Goal: Task Accomplishment & Management: Manage account settings

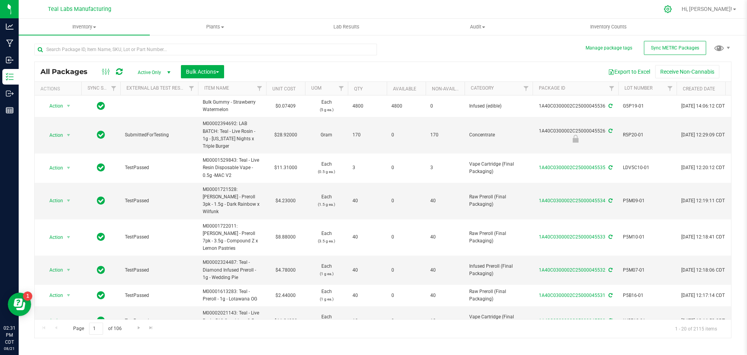
click at [672, 10] on icon at bounding box center [668, 9] width 8 height 8
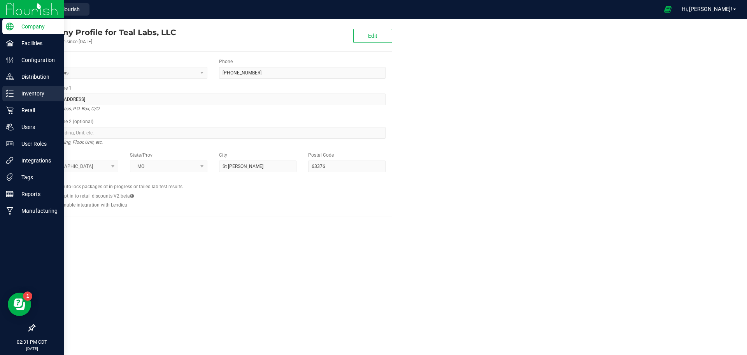
click at [14, 93] on p "Inventory" at bounding box center [37, 93] width 47 height 9
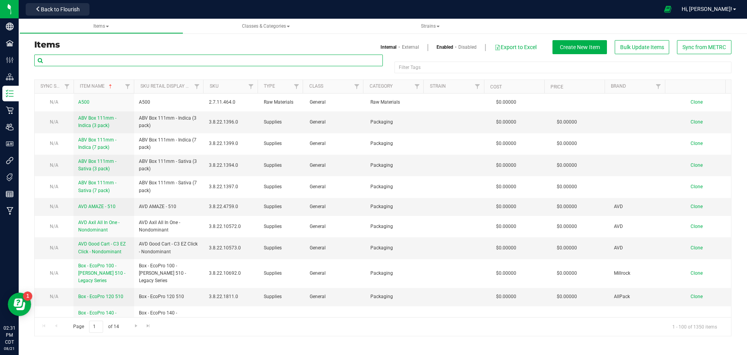
click at [246, 62] on input "text" at bounding box center [208, 60] width 349 height 12
click at [694, 47] on span "Sync from METRC" at bounding box center [705, 47] width 44 height 6
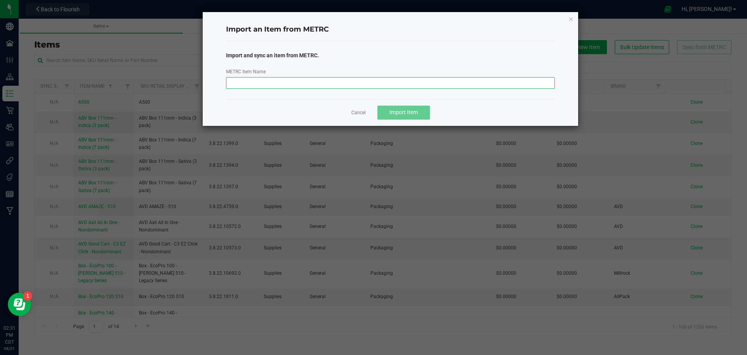
click at [376, 83] on input "METRC Item Name" at bounding box center [390, 83] width 329 height 12
paste input "M00002395144: LAB BATCH: [PERSON_NAME] - Preroll 7pk - 3.5g - [PERSON_NAME]"
type input "M00002395144: LAB BATCH: [PERSON_NAME] - Preroll 7pk - 3.5g - [PERSON_NAME]"
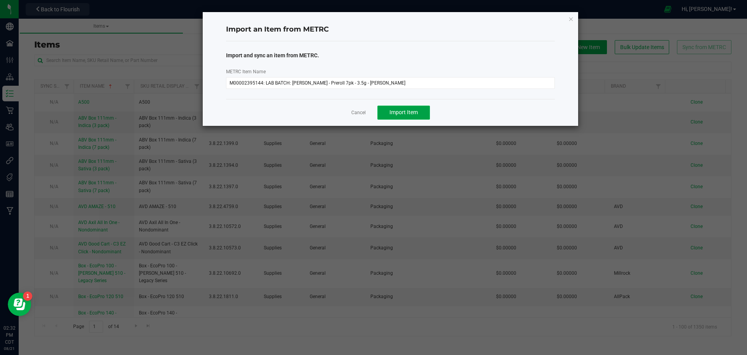
click at [400, 112] on span "Import Item" at bounding box center [404, 112] width 28 height 6
click at [571, 19] on icon "button" at bounding box center [571, 18] width 5 height 9
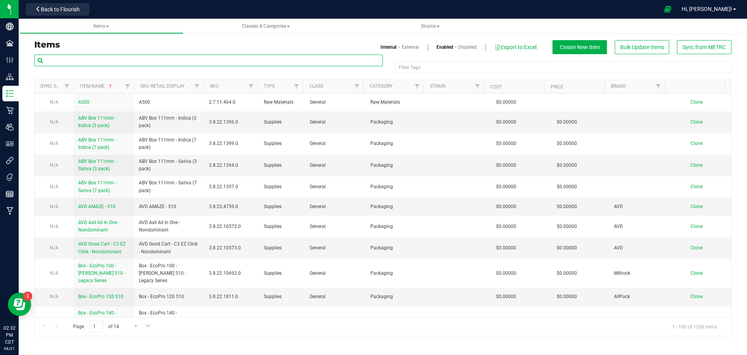
click at [162, 60] on input "text" at bounding box center [208, 60] width 349 height 12
paste input "M00002395144: LAB BATCH: [PERSON_NAME] - Preroll 7pk - 3.5g - [PERSON_NAME]"
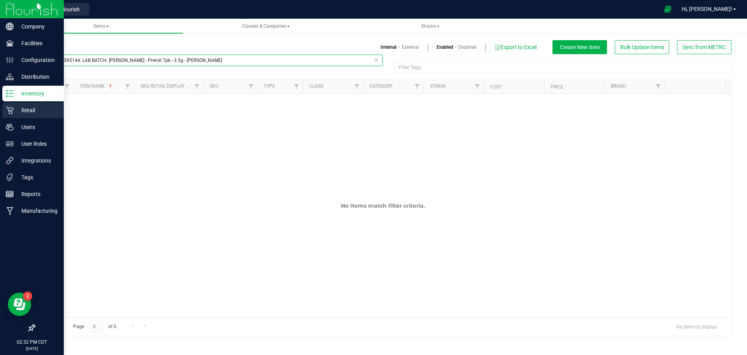
type input "M00002395144: LAB BATCH: [PERSON_NAME] - Preroll 7pk - 3.5g - [PERSON_NAME]"
click at [14, 107] on p "Retail" at bounding box center [37, 109] width 47 height 9
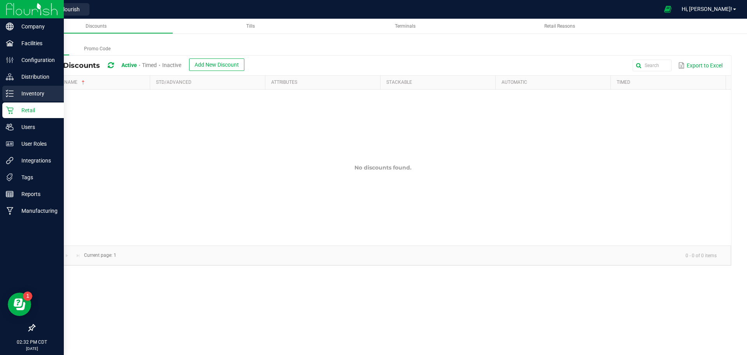
click at [35, 90] on p "Inventory" at bounding box center [37, 93] width 47 height 9
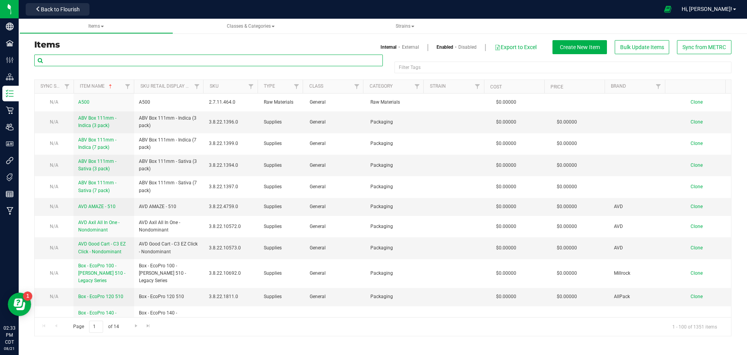
click at [156, 58] on input "text" at bounding box center [208, 60] width 349 height 12
paste input "M00002395144: LAB BATCH: [PERSON_NAME] - Preroll 7pk - 3.5g - [PERSON_NAME]"
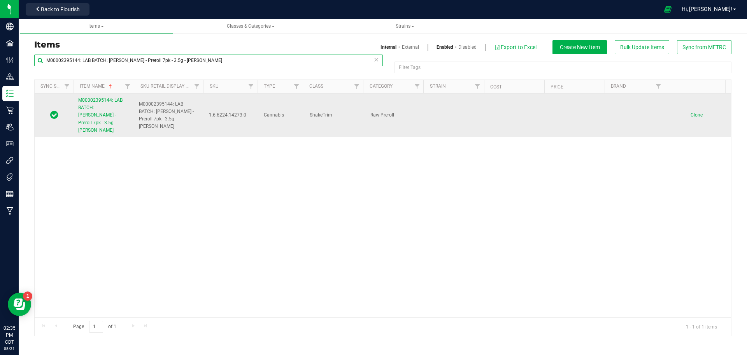
type input "M00002395144: LAB BATCH: [PERSON_NAME] - Preroll 7pk - 3.5g - [PERSON_NAME]"
click at [119, 100] on span "M00002395144: LAB BATCH: [PERSON_NAME] - Preroll 7pk - 3.5g - [PERSON_NAME]" at bounding box center [100, 114] width 44 height 35
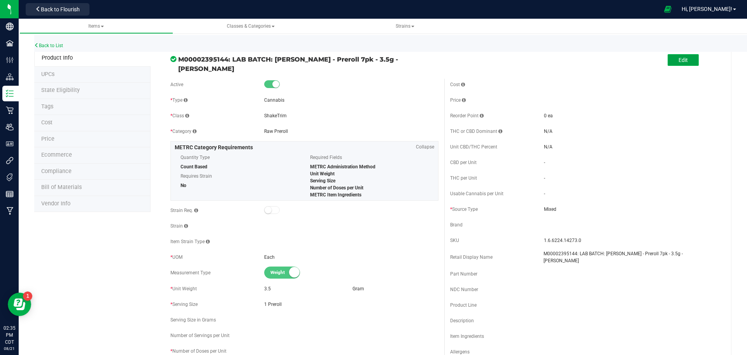
click at [670, 61] on button "Edit" at bounding box center [683, 60] width 31 height 12
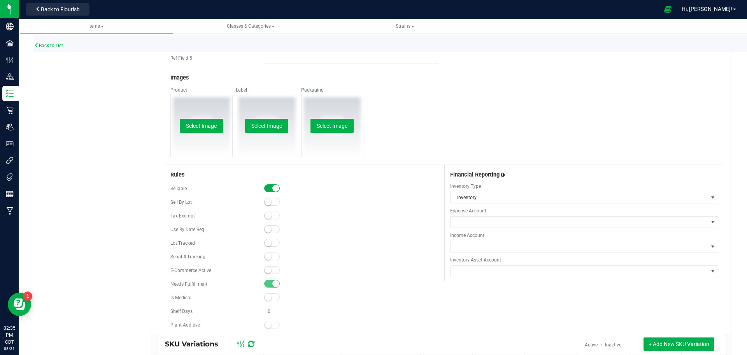
scroll to position [428, 0]
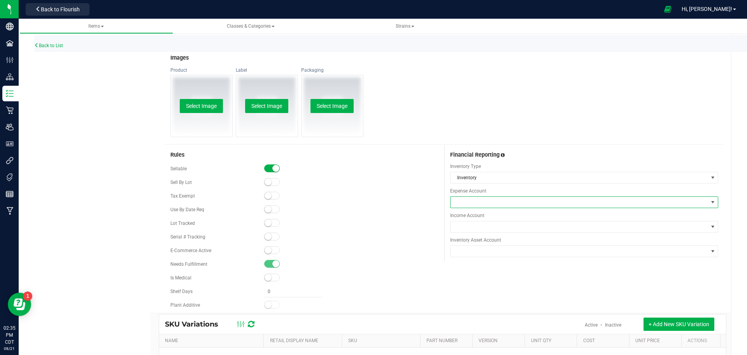
click at [482, 201] on span at bounding box center [580, 202] width 258 height 11
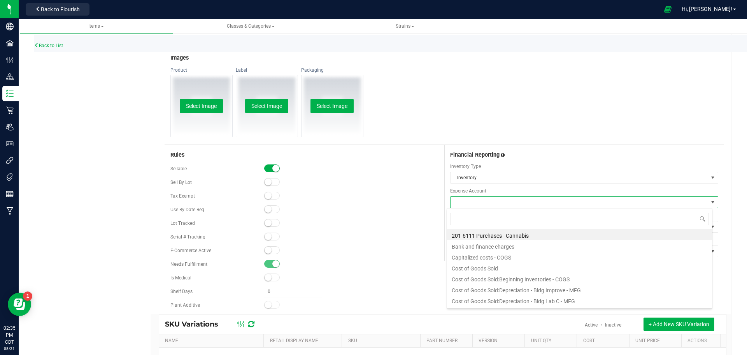
scroll to position [12, 266]
type input "purchases"
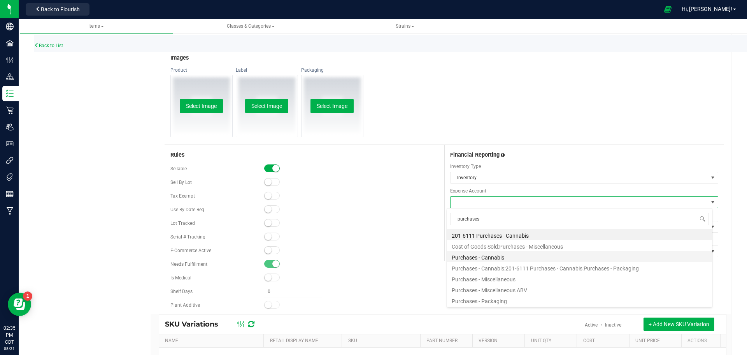
click at [478, 258] on li "Purchases - Cannabis" at bounding box center [579, 256] width 265 height 11
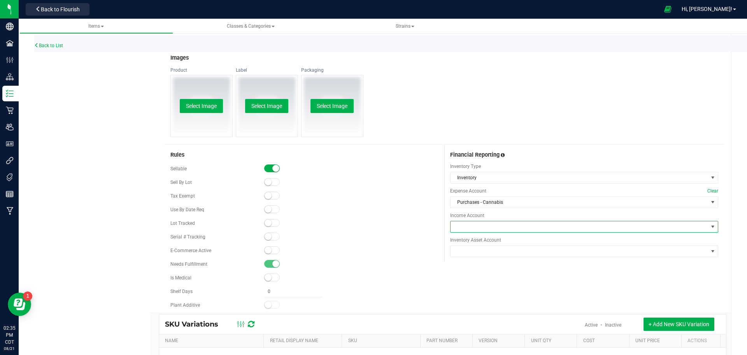
click at [469, 226] on span at bounding box center [580, 226] width 258 height 11
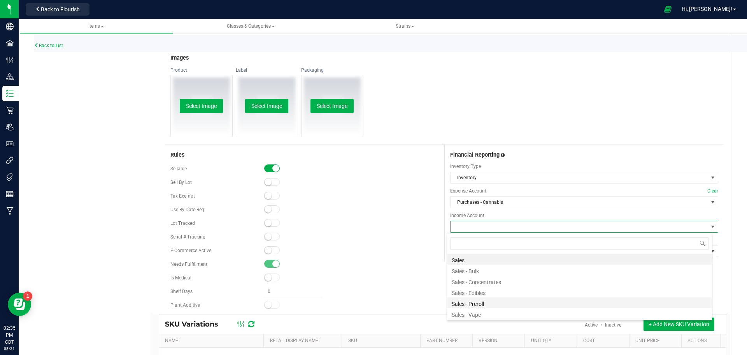
click at [479, 302] on li "Sales - Preroll" at bounding box center [579, 302] width 265 height 11
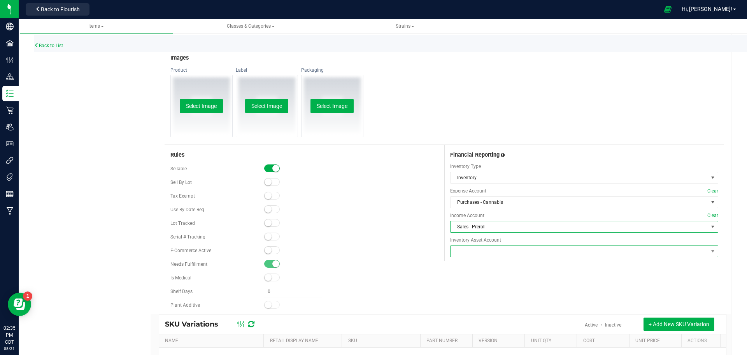
click at [469, 249] on span at bounding box center [580, 251] width 258 height 11
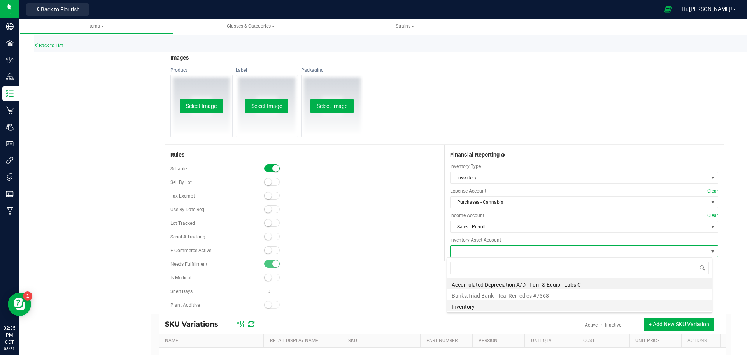
click at [472, 309] on li "Inventory" at bounding box center [579, 305] width 265 height 11
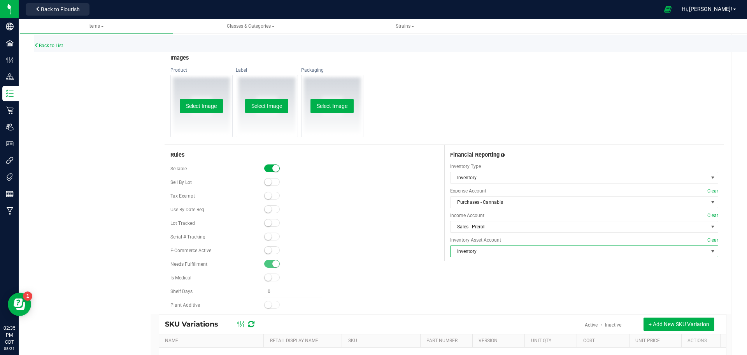
click at [474, 298] on div "Rules Sellable Sell By Lot" at bounding box center [445, 229] width 560 height 168
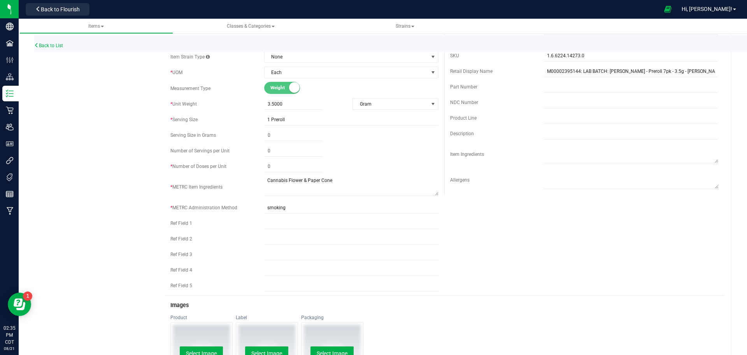
scroll to position [156, 0]
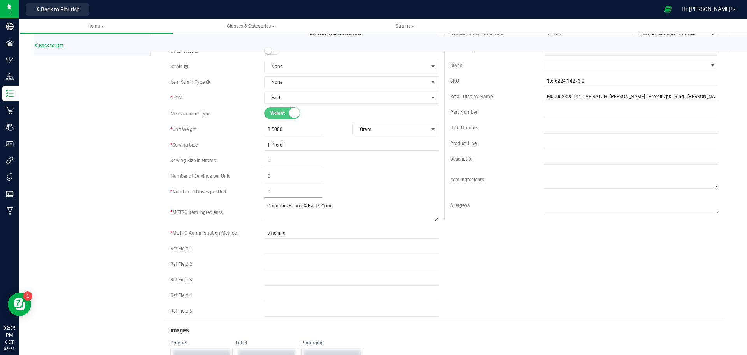
click at [275, 192] on span at bounding box center [293, 191] width 58 height 11
type input "7"
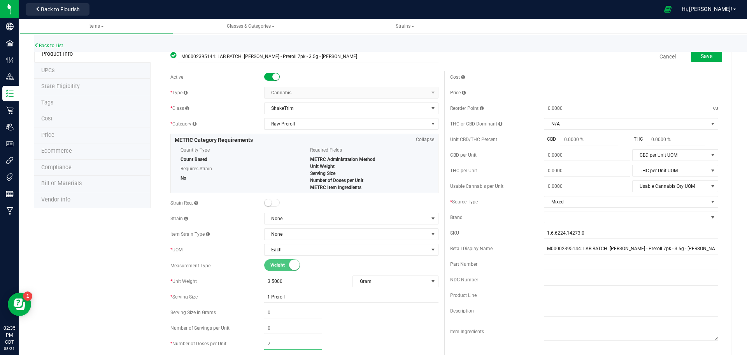
scroll to position [0, 0]
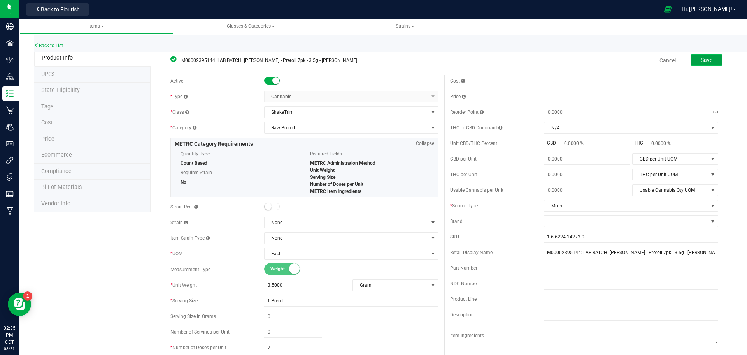
type input "7"
click at [702, 61] on span "Save" at bounding box center [707, 60] width 12 height 6
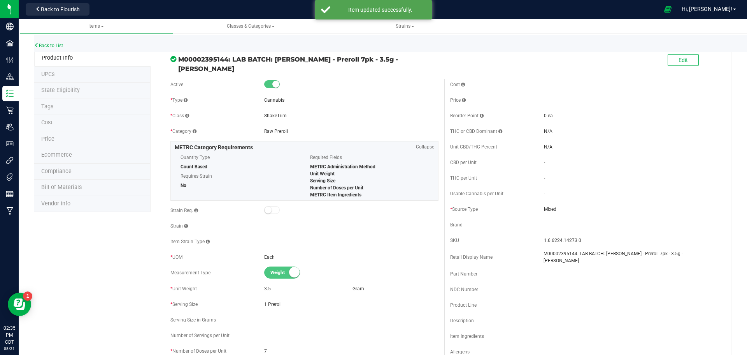
click at [73, 188] on span "Bill of Materials" at bounding box center [61, 187] width 40 height 7
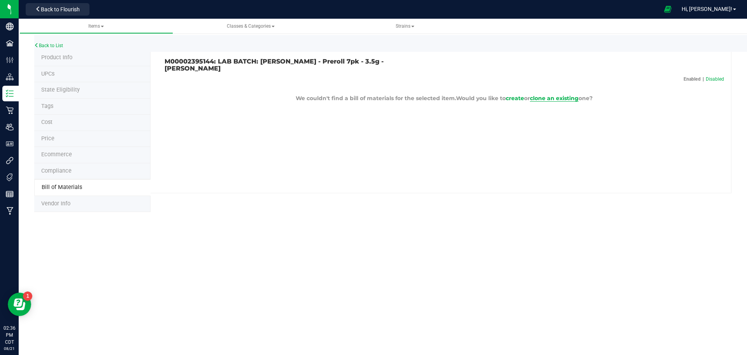
click at [546, 95] on span "clone an existing" at bounding box center [554, 98] width 49 height 7
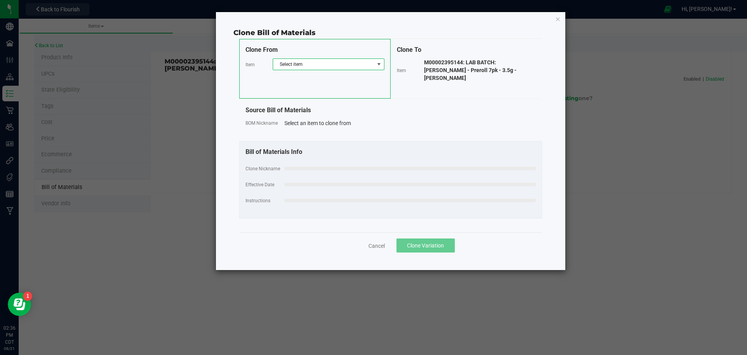
click at [368, 64] on span "Select item" at bounding box center [323, 64] width 101 height 11
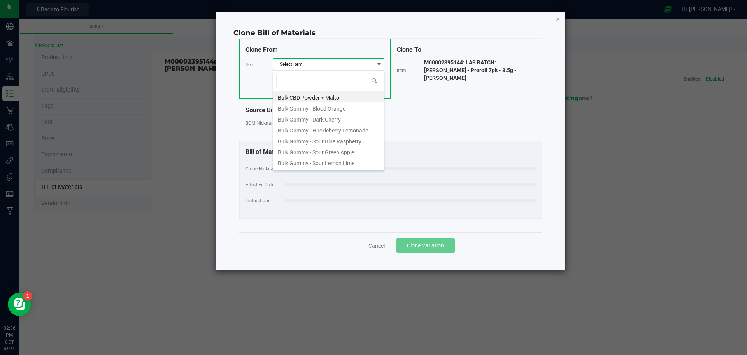
scroll to position [12, 112]
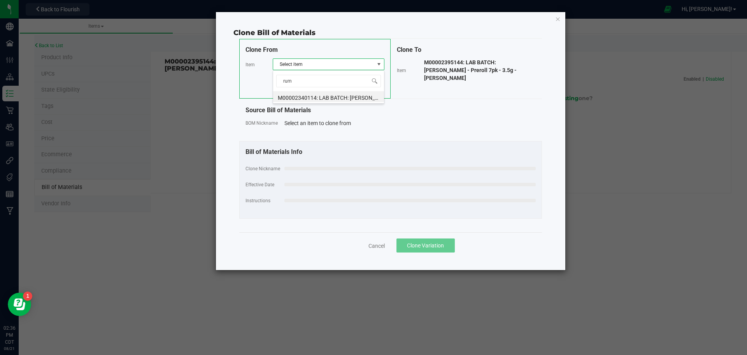
type input "rum"
click at [355, 98] on li "M00002340114: LAB BATCH: [PERSON_NAME] - Preroll 7pk - 3.5g - Rum Pie" at bounding box center [328, 96] width 111 height 11
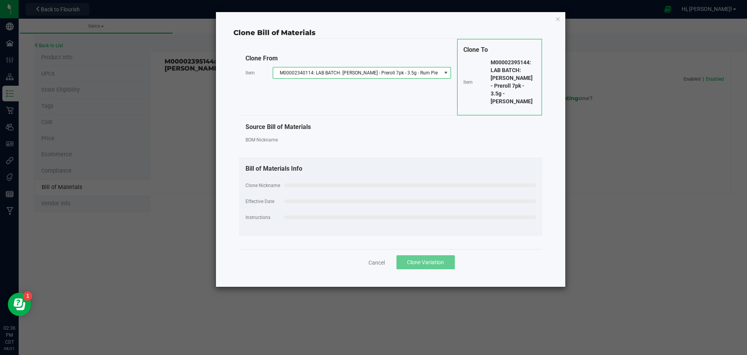
select select "709"
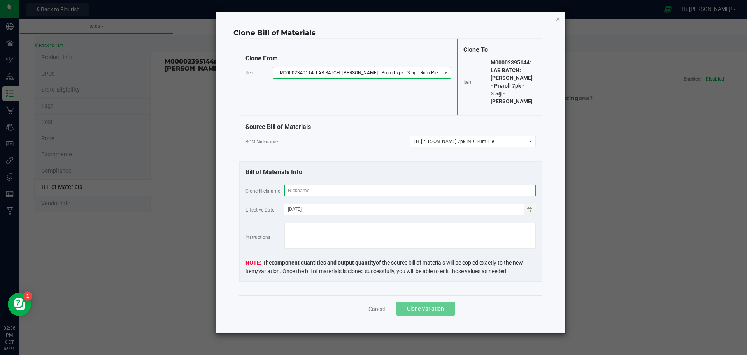
click at [363, 184] on input "text" at bounding box center [409, 190] width 251 height 12
type input "LB: [PERSON_NAME] 7pk IND: [PERSON_NAME]"
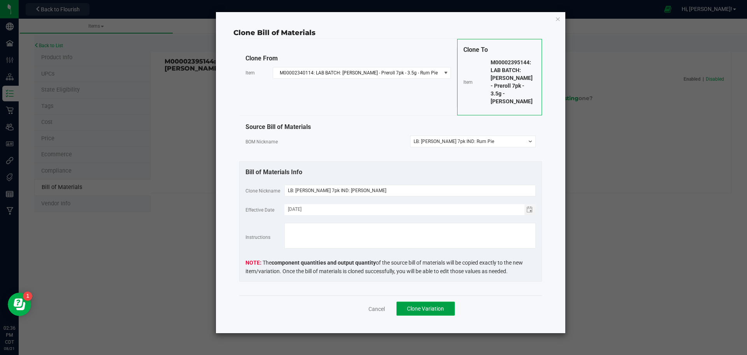
click at [427, 305] on span "Clone Variation" at bounding box center [425, 308] width 37 height 6
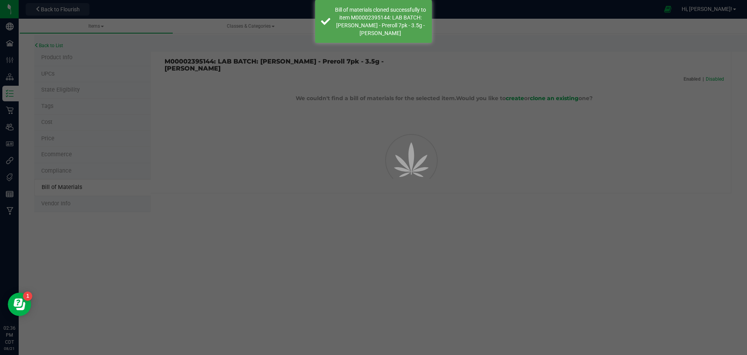
select select "751"
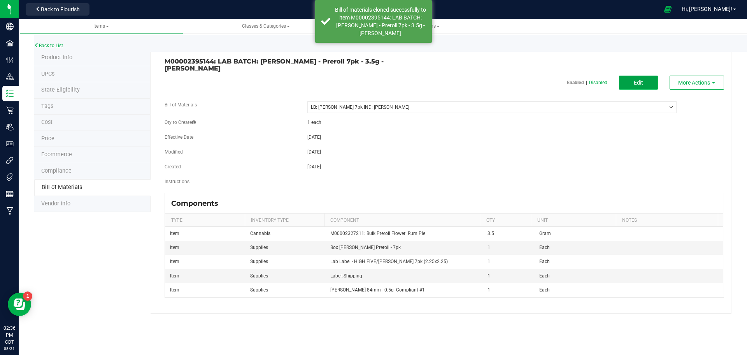
click at [630, 80] on button "Edit" at bounding box center [638, 83] width 39 height 14
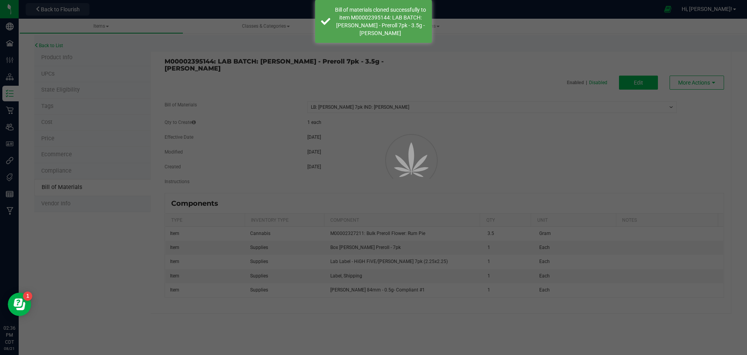
select select "751"
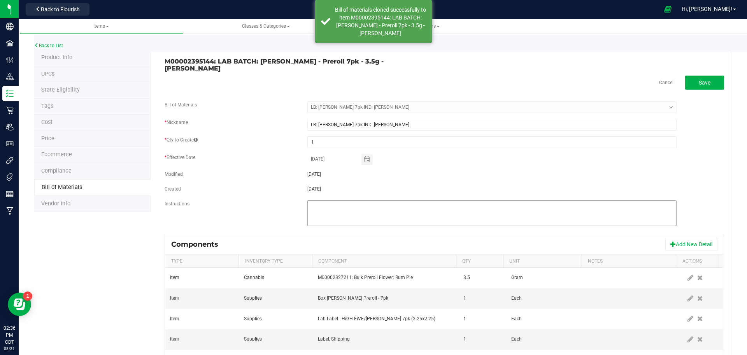
scroll to position [33, 0]
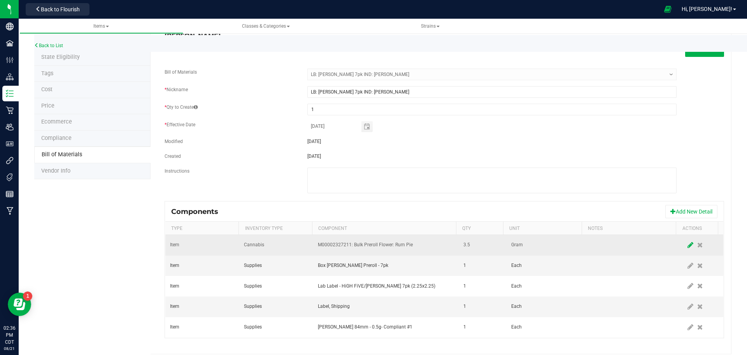
click at [688, 241] on icon at bounding box center [691, 244] width 6 height 7
click at [408, 239] on span "M00002327211: Bulk Preroll Flower: Rum Pie" at bounding box center [381, 244] width 126 height 11
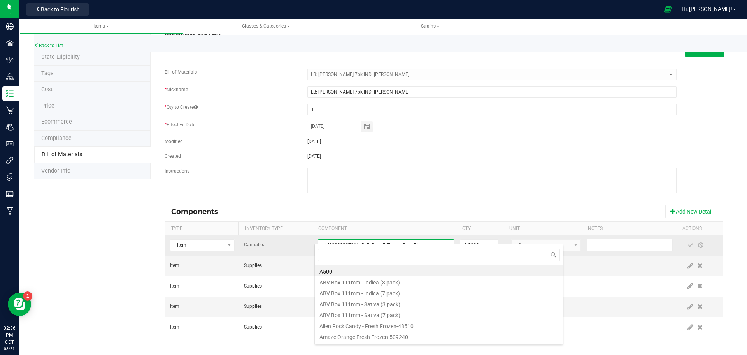
scroll to position [12, 132]
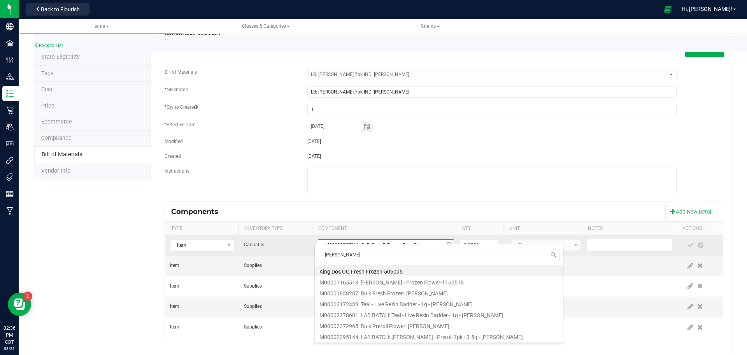
type input "[PERSON_NAME]"
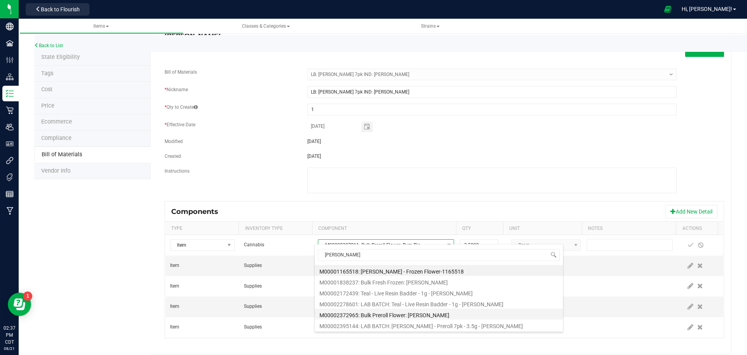
click at [413, 314] on li "M00002372965: Bulk Preroll Flower: [PERSON_NAME]" at bounding box center [439, 313] width 248 height 11
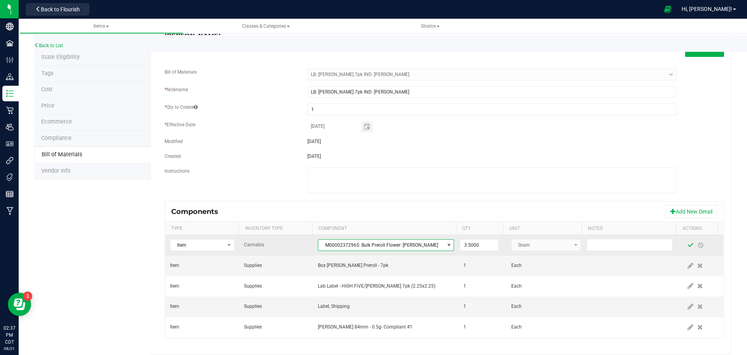
click at [688, 242] on span at bounding box center [691, 245] width 6 height 6
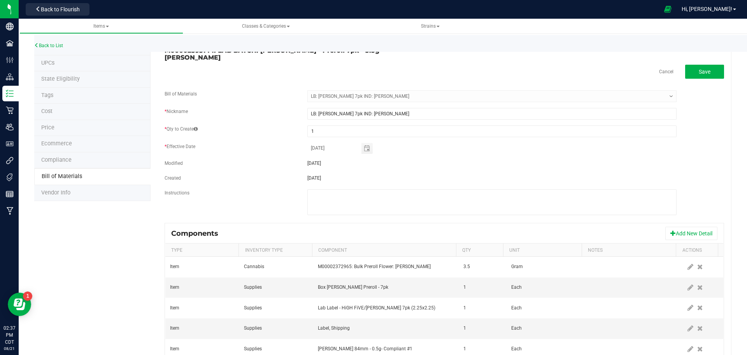
scroll to position [0, 0]
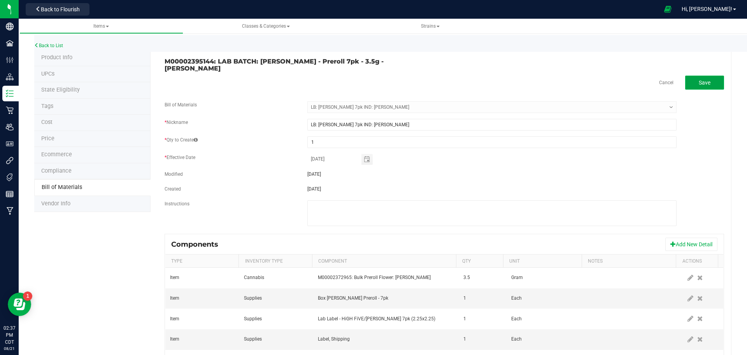
click at [699, 79] on span "Save" at bounding box center [705, 82] width 12 height 6
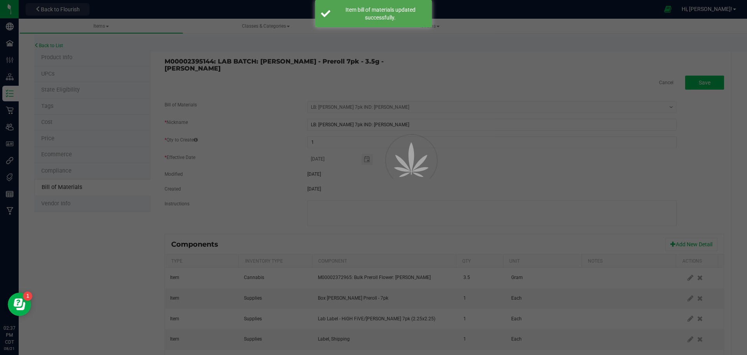
select select "751"
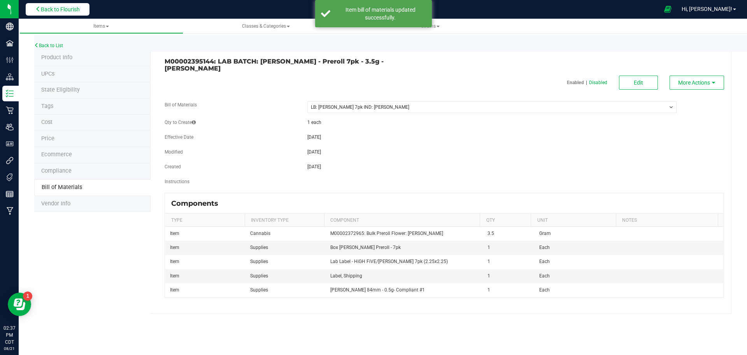
click at [77, 11] on span "Back to Flourish" at bounding box center [60, 9] width 39 height 6
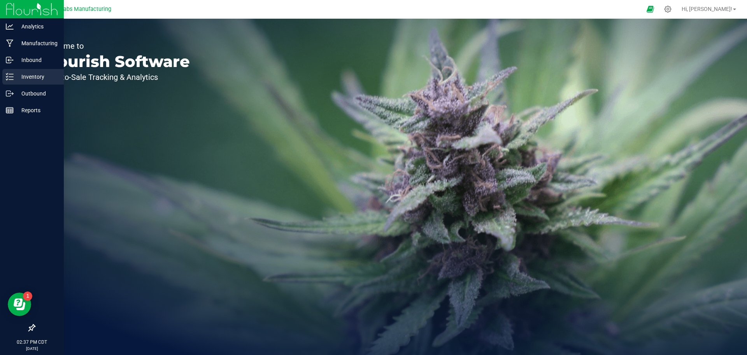
click at [19, 77] on p "Inventory" at bounding box center [37, 76] width 47 height 9
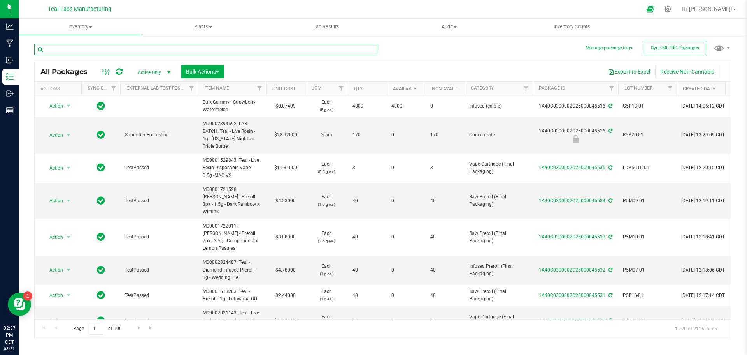
click at [93, 53] on input "text" at bounding box center [205, 50] width 343 height 12
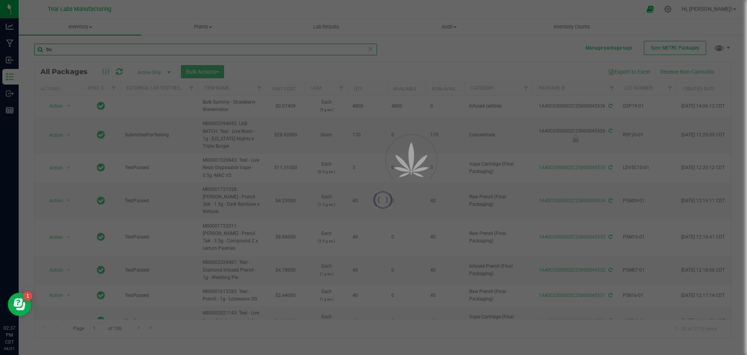
type input "b"
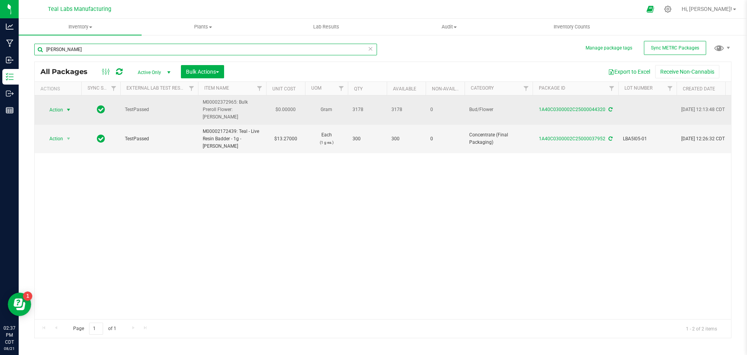
type input "[PERSON_NAME]"
click at [69, 107] on span "select" at bounding box center [68, 110] width 6 height 6
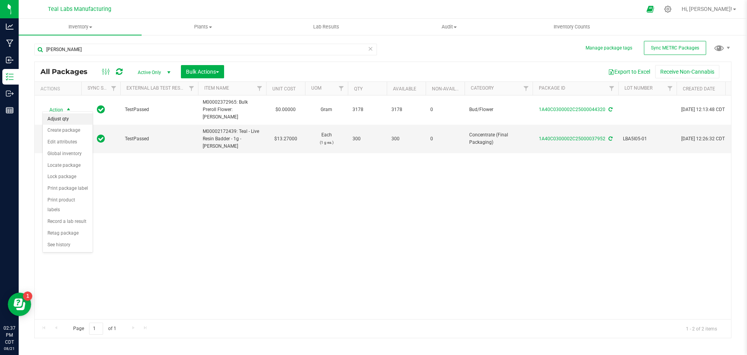
click at [67, 118] on li "Adjust qty" at bounding box center [68, 119] width 50 height 12
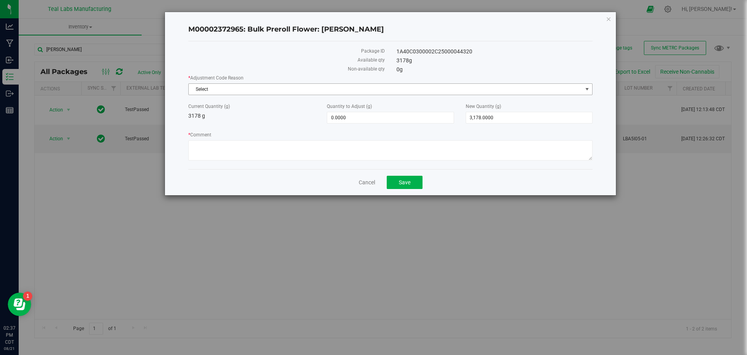
click at [267, 86] on span "Select" at bounding box center [386, 89] width 394 height 11
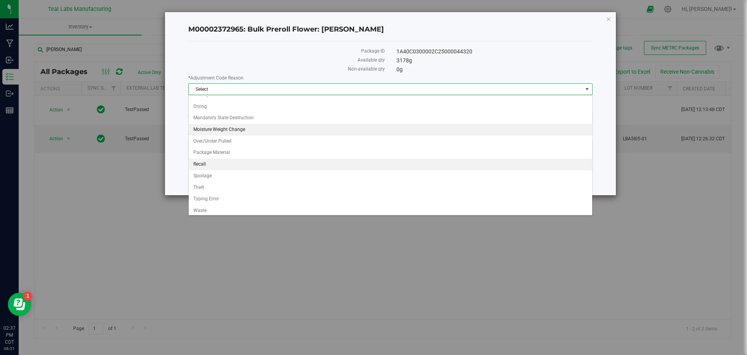
scroll to position [22, 0]
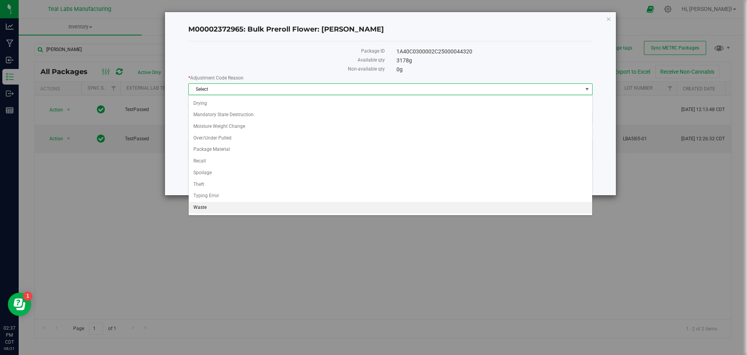
click at [203, 207] on li "Waste" at bounding box center [391, 208] width 404 height 12
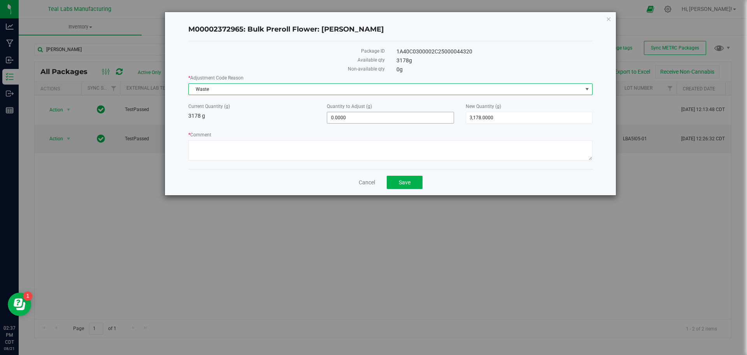
click at [351, 112] on span "0.0000 0" at bounding box center [390, 118] width 127 height 12
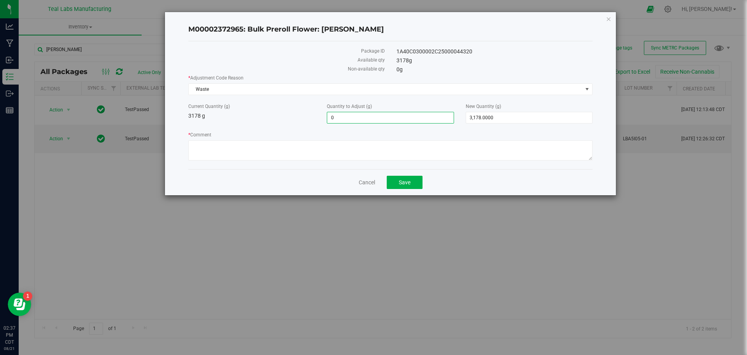
click at [351, 112] on input "0" at bounding box center [390, 117] width 126 height 11
type input "-8.4"
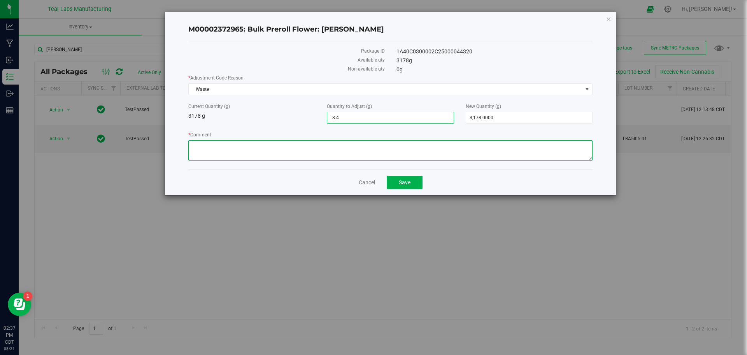
type input "-8.4000"
type input "3,169.6000"
click at [397, 147] on textarea "* Comment" at bounding box center [390, 150] width 404 height 20
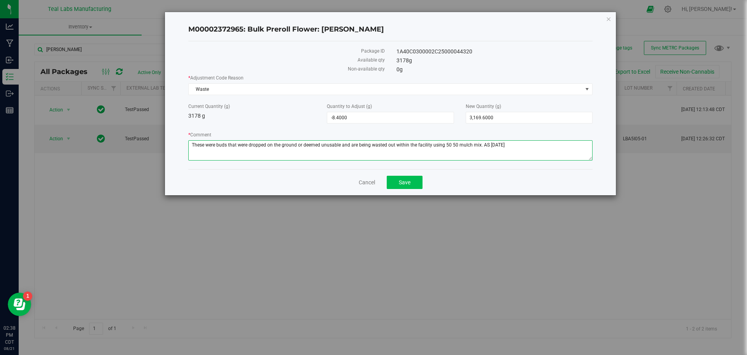
type textarea "These were buds that were dropped on the ground or deemed unusable and are bein…"
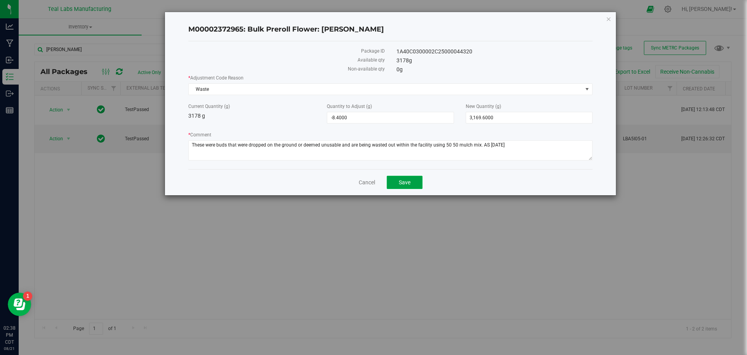
click at [407, 182] on span "Save" at bounding box center [405, 182] width 12 height 6
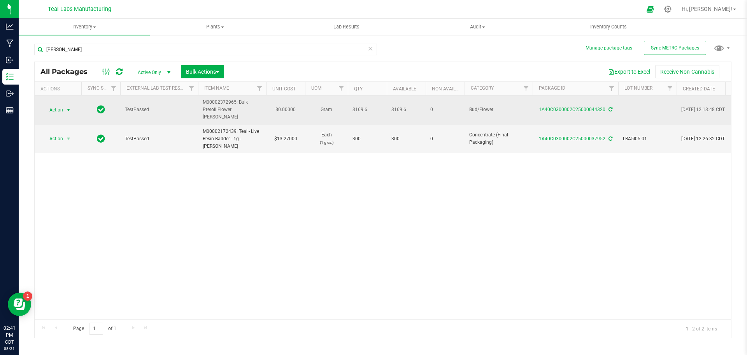
click at [68, 107] on span "select" at bounding box center [68, 110] width 6 height 6
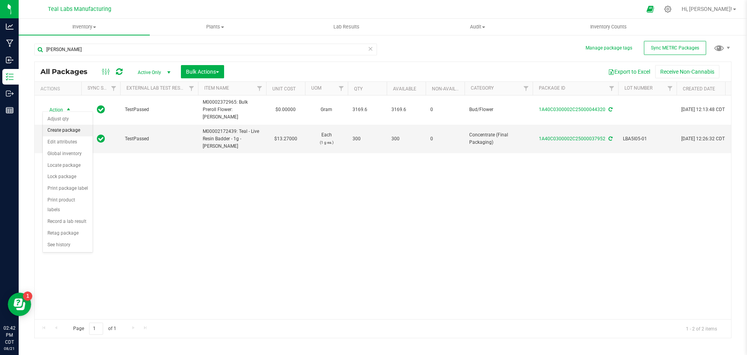
click at [68, 131] on li "Create package" at bounding box center [68, 131] width 50 height 12
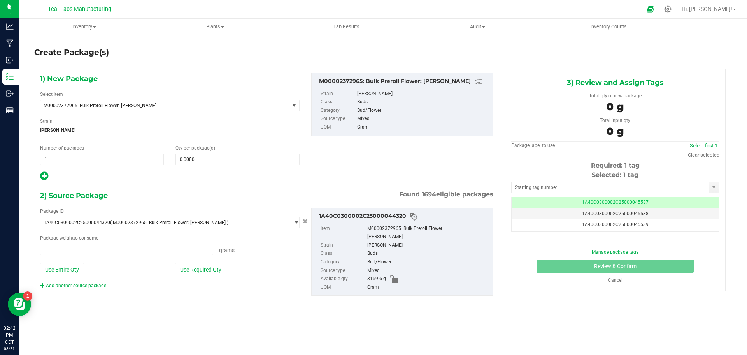
type input "0.0000 g"
click at [140, 106] on span "M00002372965: Bulk Preroll Flower: [PERSON_NAME]" at bounding box center [160, 105] width 233 height 5
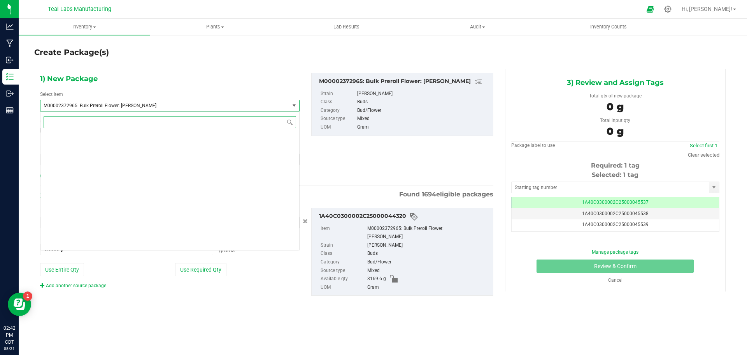
scroll to position [11780, 0]
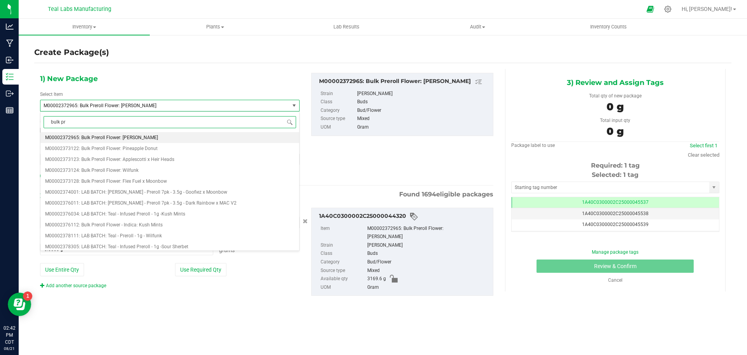
type input "bulk pre"
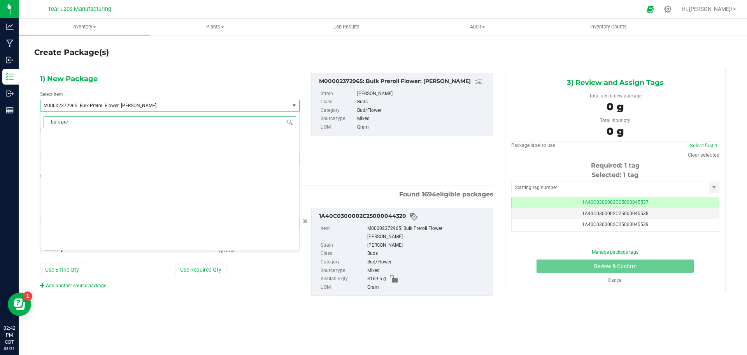
scroll to position [0, 0]
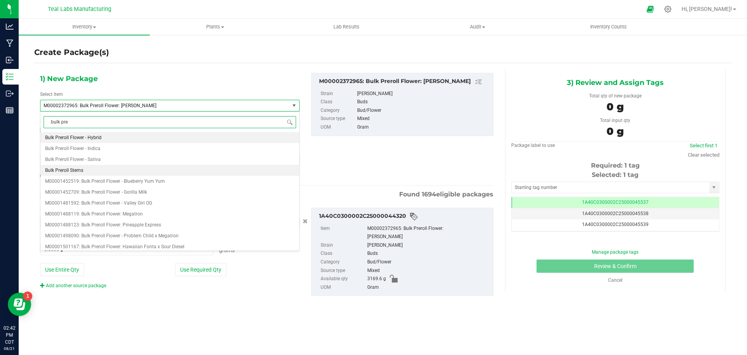
click at [66, 170] on span "Bulk Preroll Stems" at bounding box center [64, 169] width 38 height 5
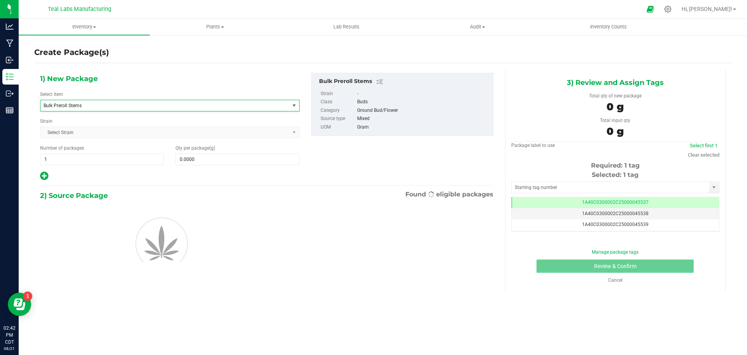
type input "0.0000"
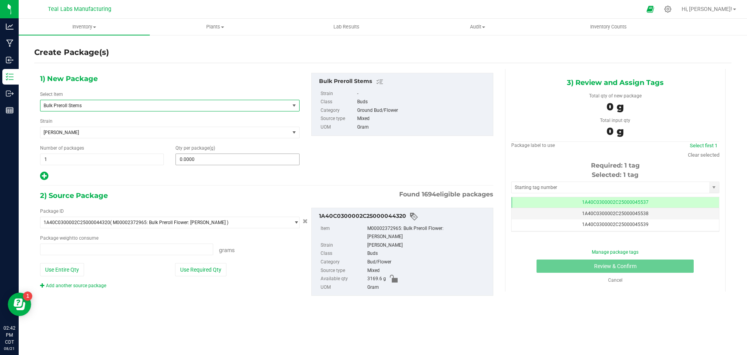
type input "0.0000 g"
click at [193, 160] on span at bounding box center [238, 159] width 124 height 12
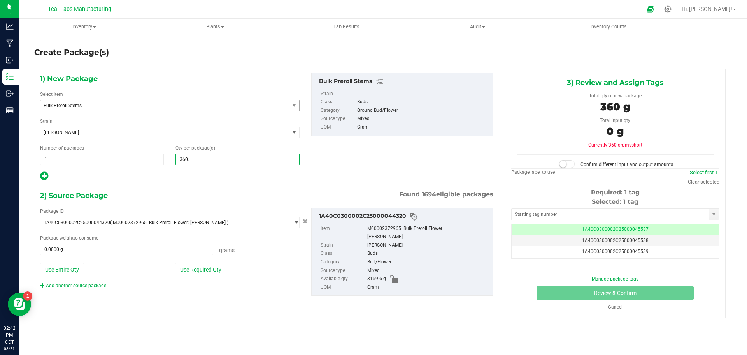
type input "360.7"
type input "360.7000"
click at [197, 173] on div at bounding box center [170, 176] width 260 height 10
click at [205, 271] on button "Use Required Qty" at bounding box center [200, 269] width 51 height 13
type input "360.7000 g"
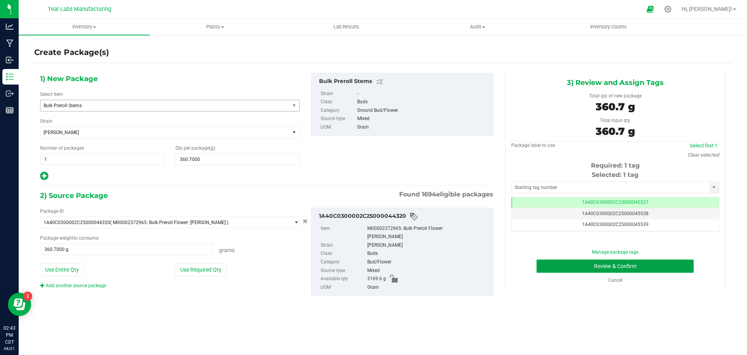
click at [582, 265] on button "Review & Confirm" at bounding box center [615, 265] width 157 height 13
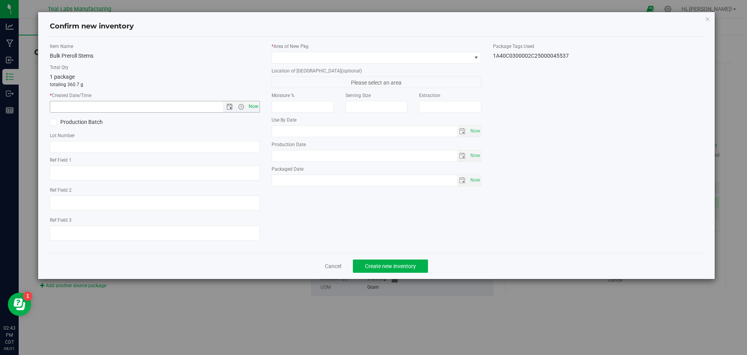
click at [256, 107] on span "Now" at bounding box center [253, 106] width 13 height 11
type input "[DATE] 2:43 PM"
click at [322, 54] on span at bounding box center [372, 57] width 200 height 11
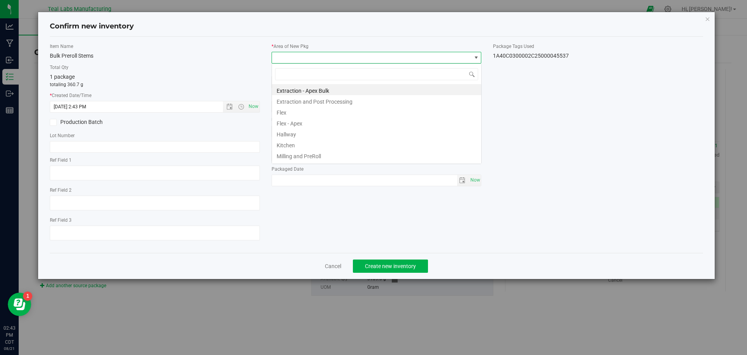
scroll to position [12, 210]
click at [335, 102] on li "Extraction and Post Processing" at bounding box center [376, 100] width 209 height 11
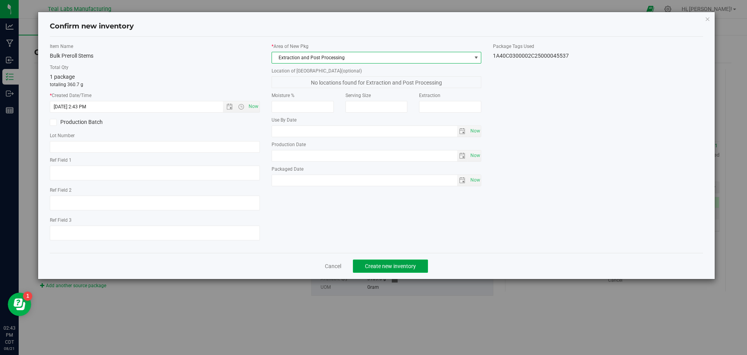
click at [400, 265] on span "Create new inventory" at bounding box center [390, 266] width 51 height 6
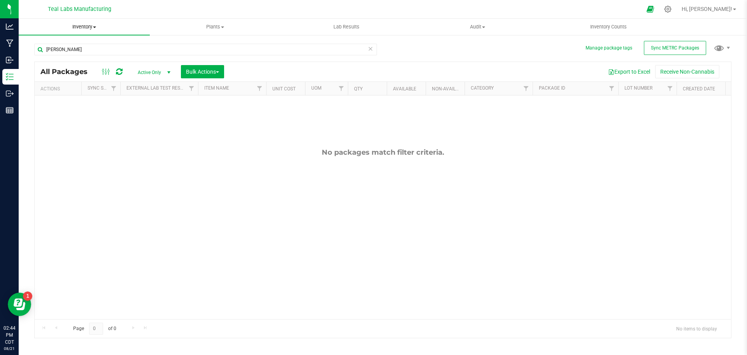
click at [94, 26] on span at bounding box center [94, 27] width 3 height 2
click at [70, 95] on span "From bill of materials" at bounding box center [54, 93] width 70 height 7
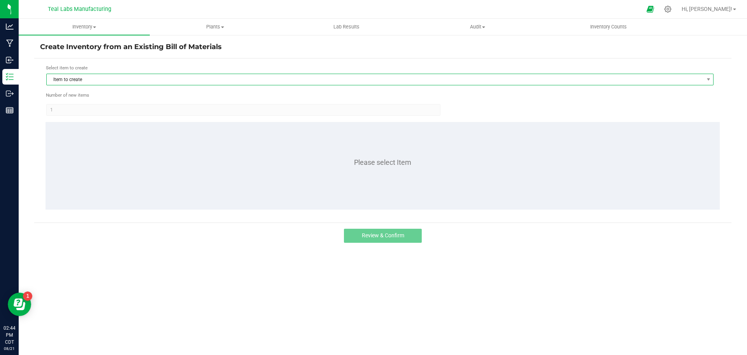
click at [97, 80] on span "Item to create" at bounding box center [375, 79] width 657 height 11
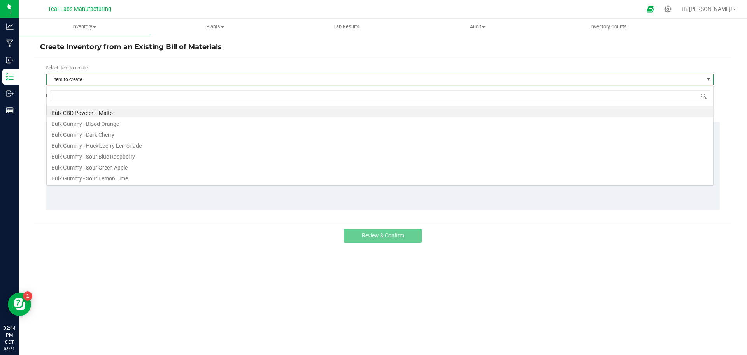
scroll to position [12, 667]
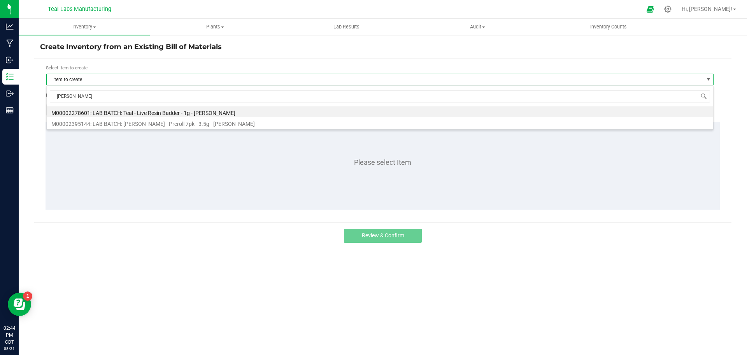
type input "[PERSON_NAME]"
click at [143, 126] on li "M00002395144: LAB BATCH: [PERSON_NAME] - Preroll 7pk - 3.5g - [PERSON_NAME]" at bounding box center [380, 122] width 667 height 11
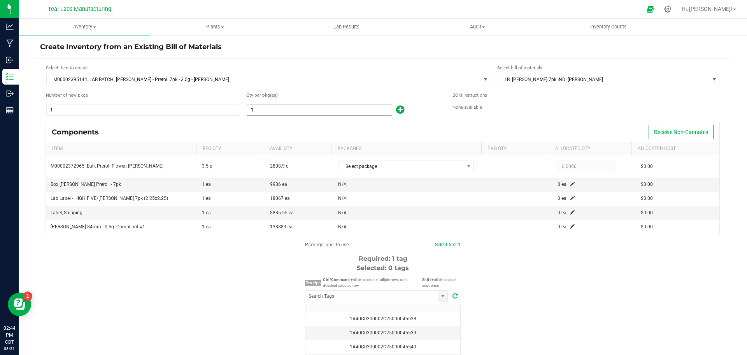
click at [253, 111] on input "1" at bounding box center [319, 109] width 145 height 11
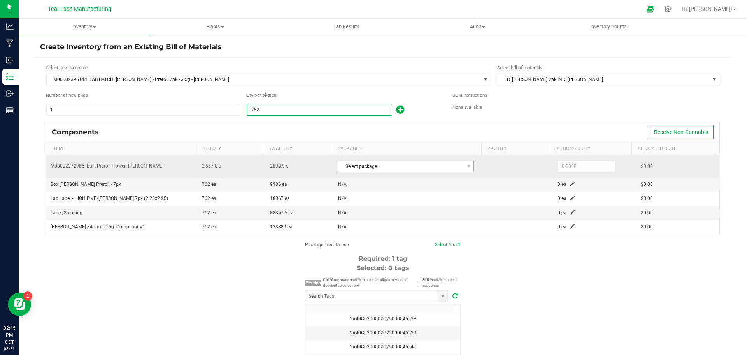
type input "762"
click at [454, 167] on span "Select package" at bounding box center [401, 166] width 125 height 11
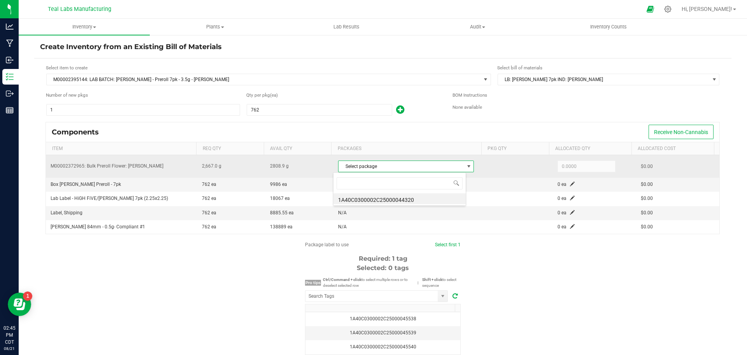
scroll to position [12, 133]
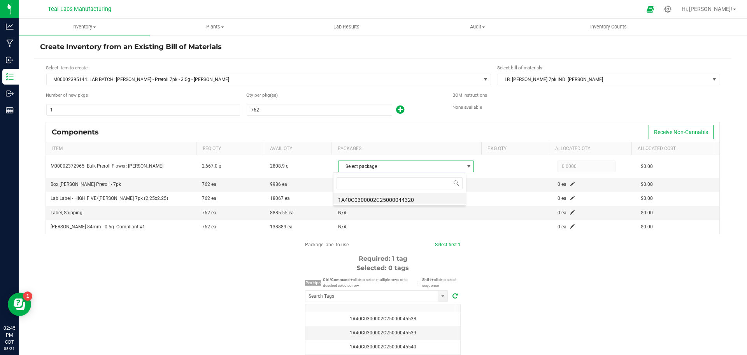
click at [410, 196] on li "1A40C0300002C25000044320" at bounding box center [400, 198] width 132 height 11
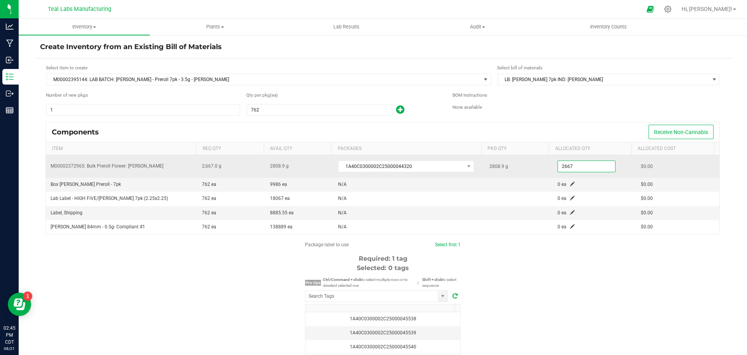
click at [576, 167] on input "2667" at bounding box center [586, 166] width 57 height 11
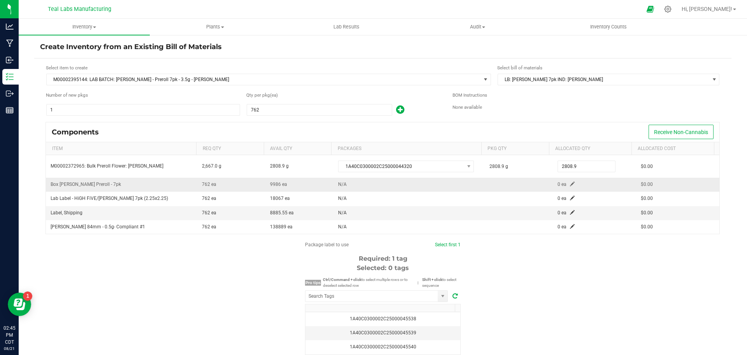
type input "2,808.9000"
click at [570, 184] on span at bounding box center [572, 183] width 5 height 5
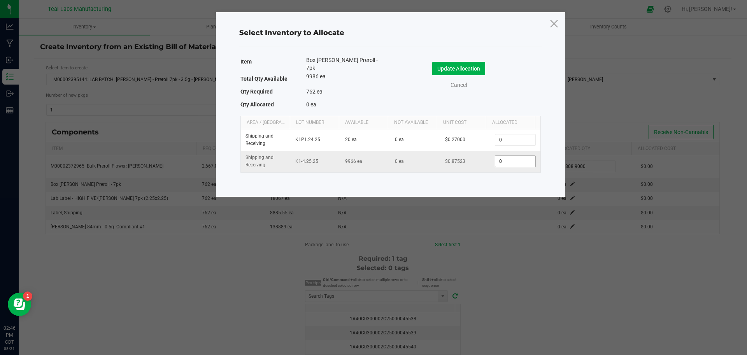
click at [500, 157] on input "0" at bounding box center [515, 161] width 40 height 11
type input "762"
click at [469, 66] on button "Update Allocation" at bounding box center [458, 68] width 53 height 13
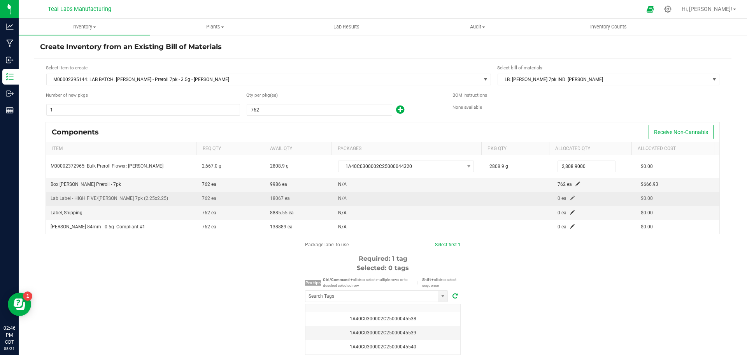
click at [570, 197] on span at bounding box center [572, 197] width 5 height 5
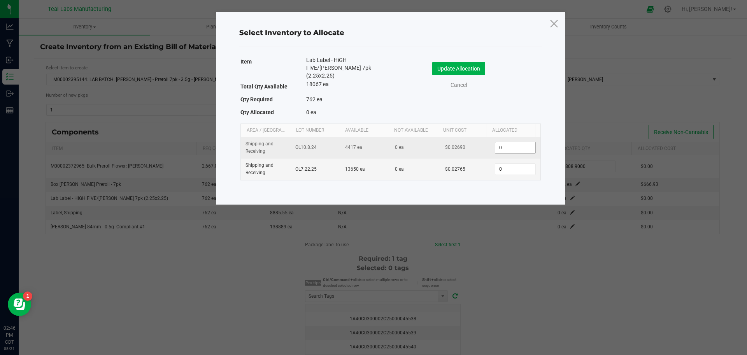
click at [508, 142] on input "0" at bounding box center [515, 147] width 40 height 11
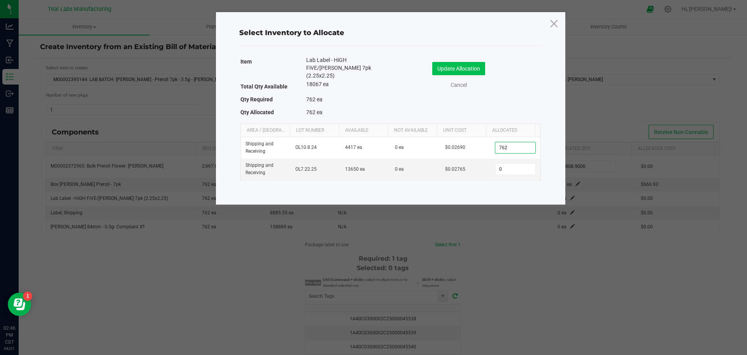
type input "762"
click at [479, 67] on button "Update Allocation" at bounding box center [458, 68] width 53 height 13
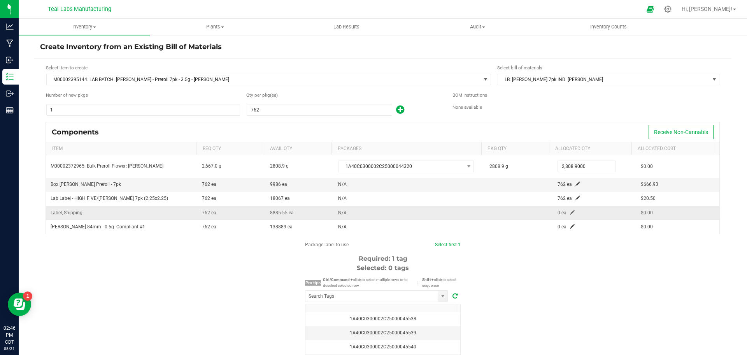
click at [570, 212] on span at bounding box center [572, 212] width 5 height 5
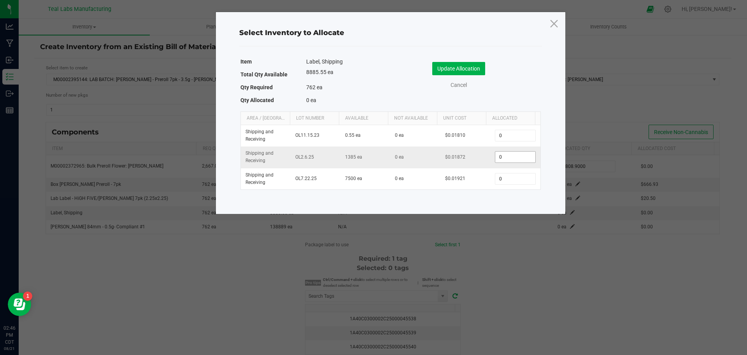
click at [499, 152] on input "0" at bounding box center [515, 156] width 40 height 11
type input "37"
click at [461, 63] on button "Update Allocation" at bounding box center [458, 68] width 53 height 13
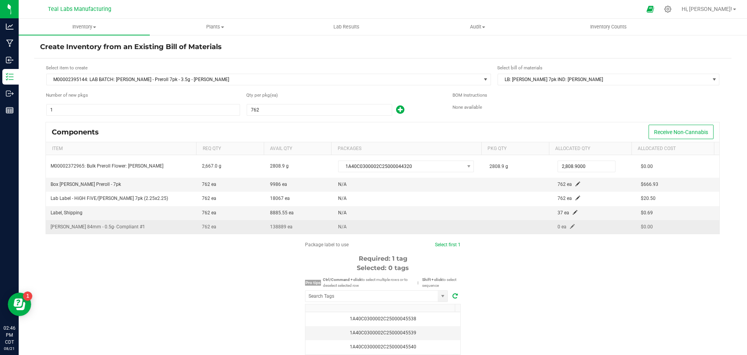
click at [570, 228] on span at bounding box center [572, 226] width 5 height 5
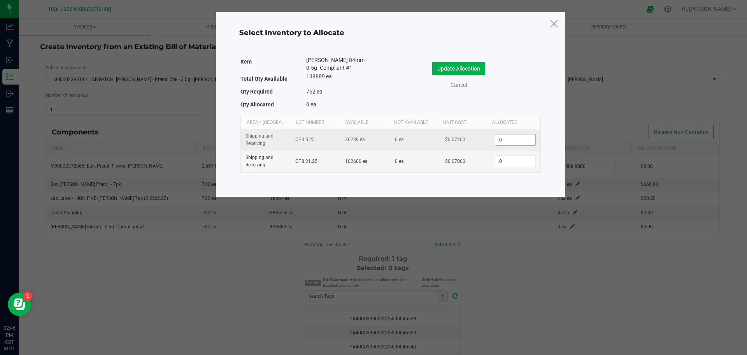
click at [496, 141] on input "0" at bounding box center [515, 139] width 40 height 11
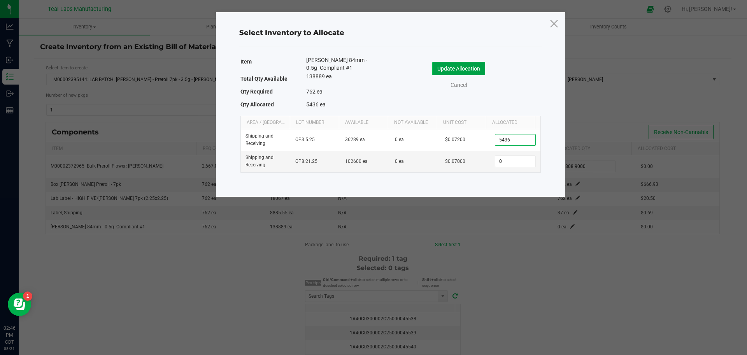
type input "5,436"
click at [476, 68] on button "Update Allocation" at bounding box center [458, 68] width 53 height 13
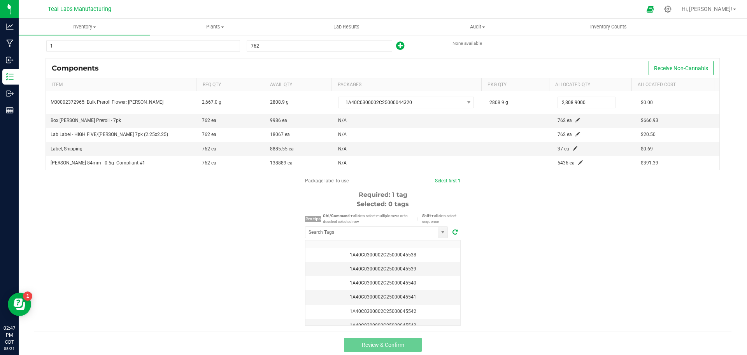
scroll to position [67, 0]
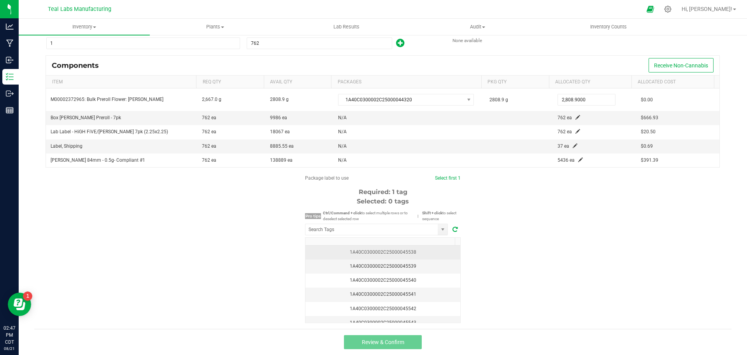
click at [423, 251] on div "1A40C0300002C25000045538" at bounding box center [383, 251] width 146 height 7
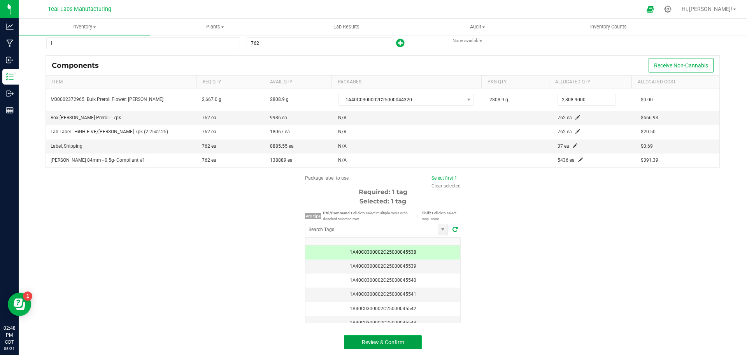
click at [392, 341] on span "Review & Confirm" at bounding box center [383, 342] width 42 height 6
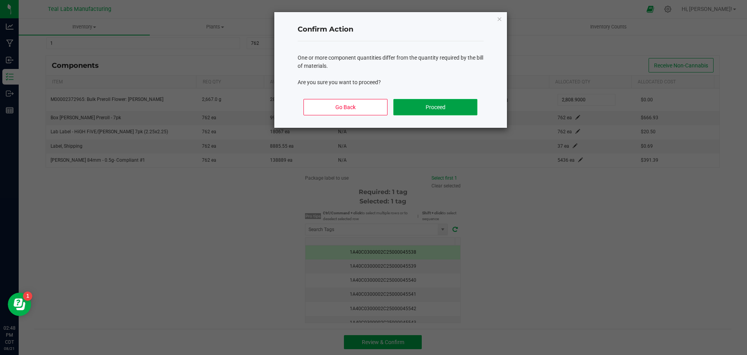
click at [438, 107] on button "Proceed" at bounding box center [435, 107] width 84 height 16
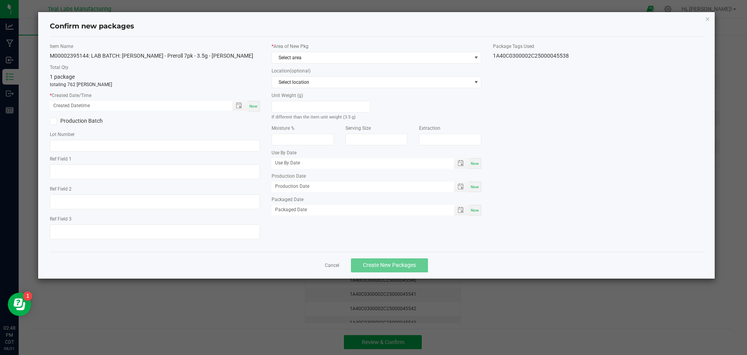
click at [254, 106] on span "Now" at bounding box center [253, 106] width 8 height 4
type input "[DATE] 02:48 PM"
click at [53, 121] on icon at bounding box center [53, 121] width 5 height 0
click at [0, 0] on input "Production Batch" at bounding box center [0, 0] width 0 height 0
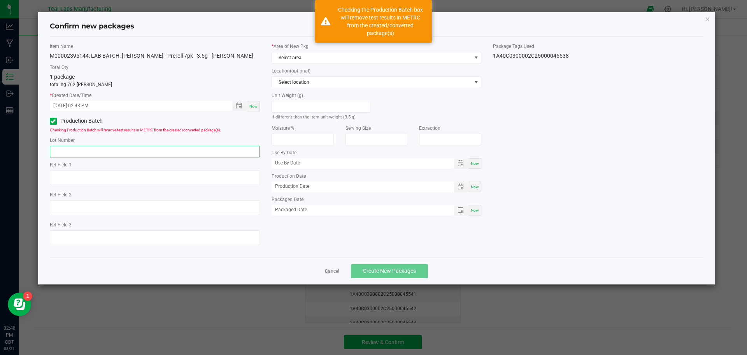
click at [66, 147] on input "text" at bounding box center [155, 152] width 210 height 12
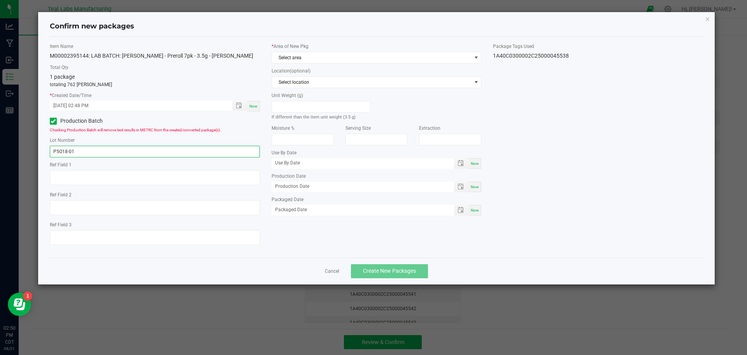
click at [75, 152] on input "P5O18-01" at bounding box center [155, 152] width 210 height 12
type input "P5O18-01"
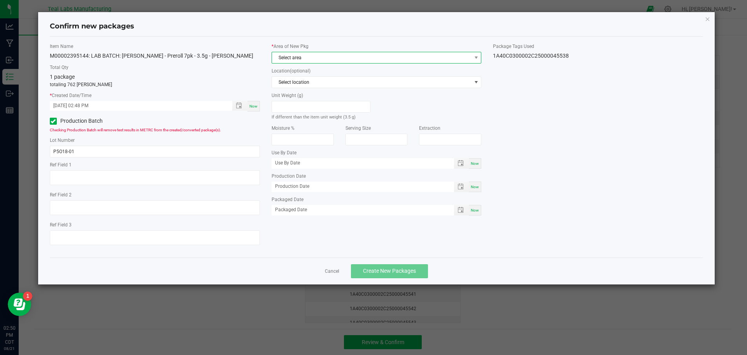
click at [377, 60] on span "Select area" at bounding box center [372, 57] width 200 height 11
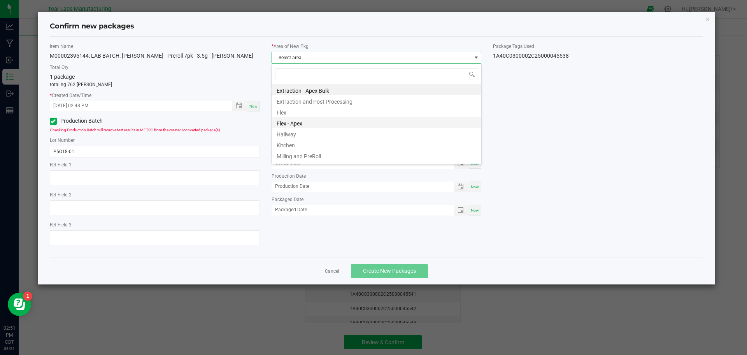
scroll to position [39, 0]
click at [318, 128] on li "Production and Packaging" at bounding box center [376, 126] width 209 height 11
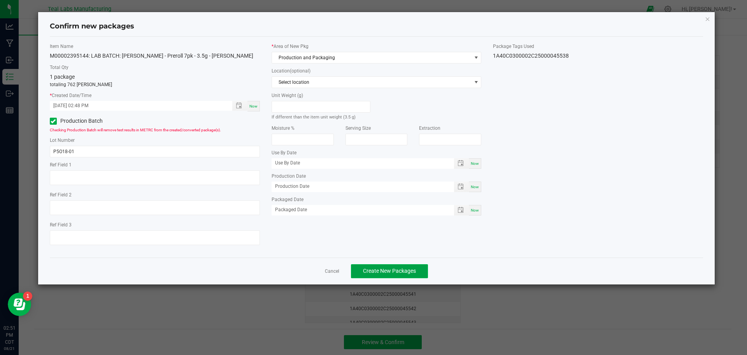
click at [407, 271] on span "Create New Packages" at bounding box center [389, 270] width 53 height 6
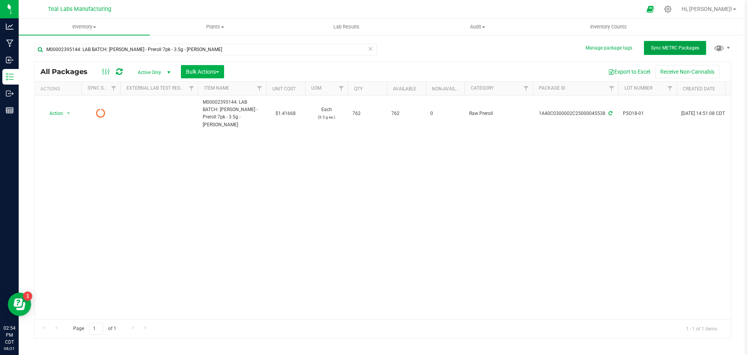
click at [667, 50] on span "Sync METRC Packages" at bounding box center [675, 47] width 48 height 5
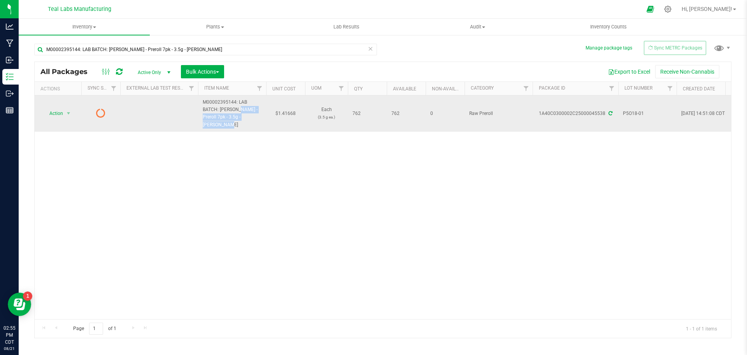
drag, startPoint x: 219, startPoint y: 109, endPoint x: 264, endPoint y: 111, distance: 45.2
click at [264, 111] on td "M00002395144: LAB BATCH: [PERSON_NAME] - Preroll 7pk - 3.5g - [PERSON_NAME]" at bounding box center [232, 113] width 68 height 36
click at [635, 110] on span "P5O18-01" at bounding box center [647, 113] width 49 height 7
click at [635, 108] on input "P5O18-01" at bounding box center [646, 113] width 56 height 12
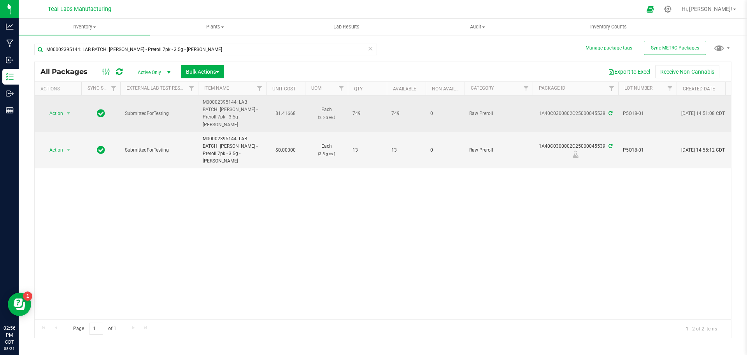
click at [288, 110] on td "$1.41668" at bounding box center [285, 113] width 39 height 37
click at [288, 110] on input "1.41668" at bounding box center [283, 113] width 35 height 11
type input "8.74"
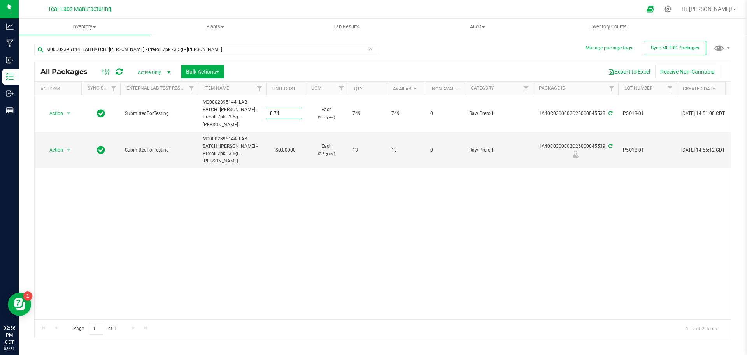
click at [295, 218] on div "All Packages Active Only Active Only Lab Samples Locked All External Internal B…" at bounding box center [382, 199] width 697 height 276
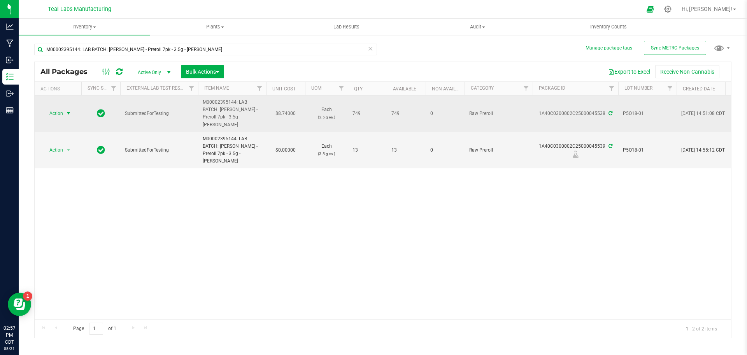
click at [67, 110] on span "select" at bounding box center [68, 113] width 6 height 6
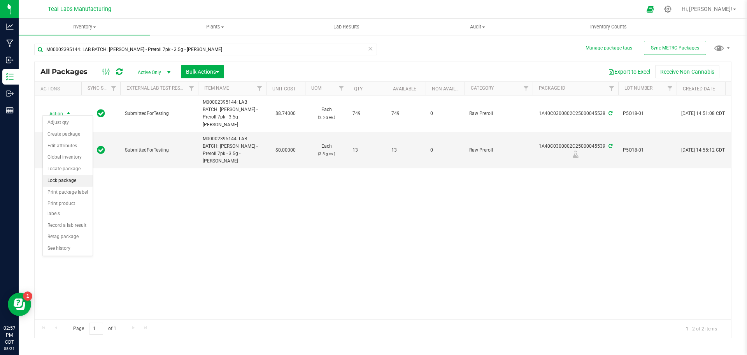
click at [63, 181] on li "Lock package" at bounding box center [68, 181] width 50 height 12
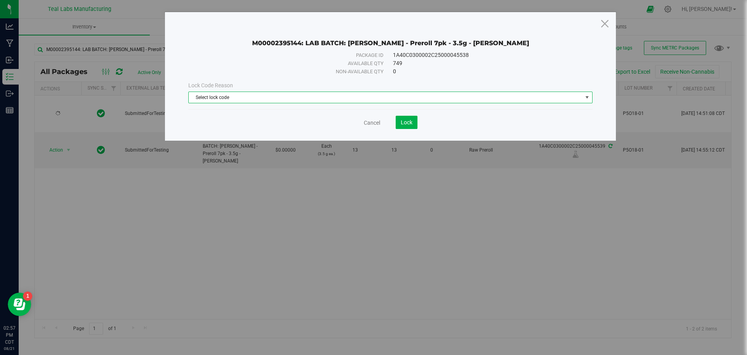
click at [242, 97] on span "Select lock code" at bounding box center [386, 97] width 394 height 11
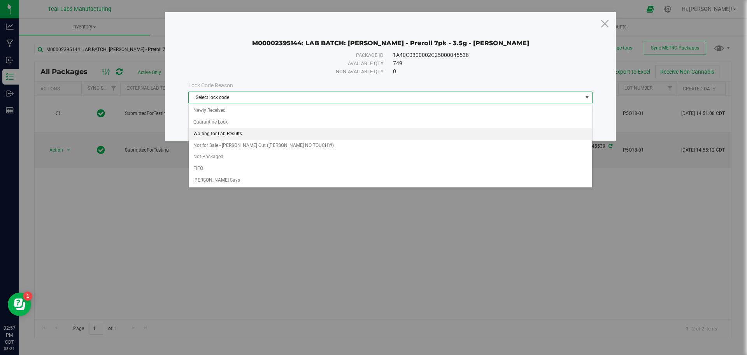
click at [227, 133] on li "Waiting for Lab Results" at bounding box center [391, 134] width 404 height 12
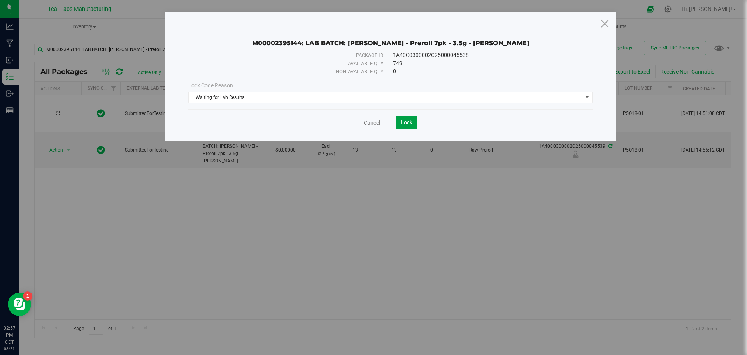
click at [411, 124] on span "Lock" at bounding box center [407, 122] width 12 height 6
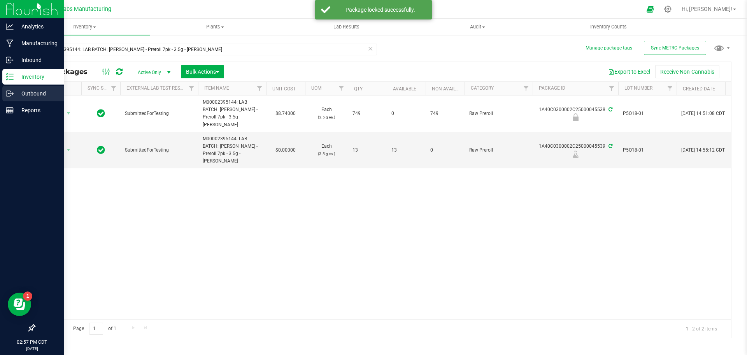
click at [11, 91] on icon at bounding box center [8, 93] width 4 height 5
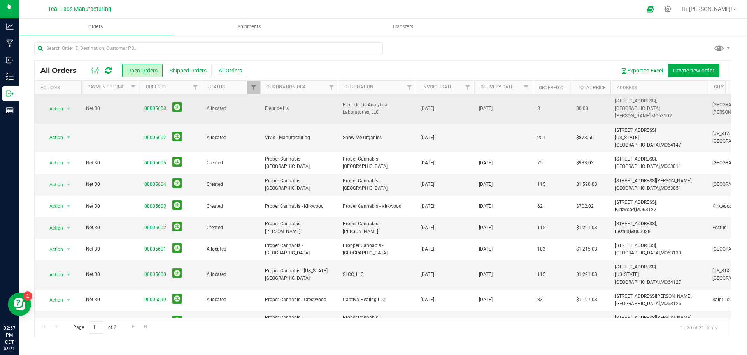
click at [156, 105] on link "00005608" at bounding box center [155, 108] width 22 height 7
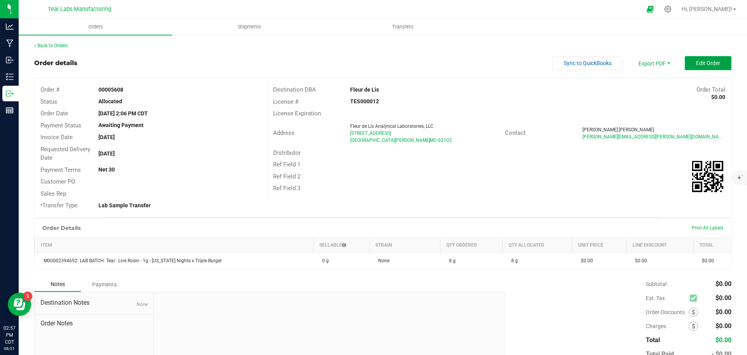
click at [690, 63] on button "Edit Order" at bounding box center [708, 63] width 47 height 14
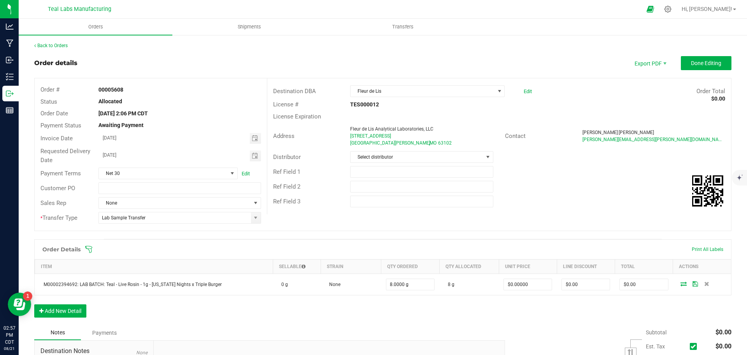
click at [90, 248] on icon at bounding box center [89, 249] width 8 height 8
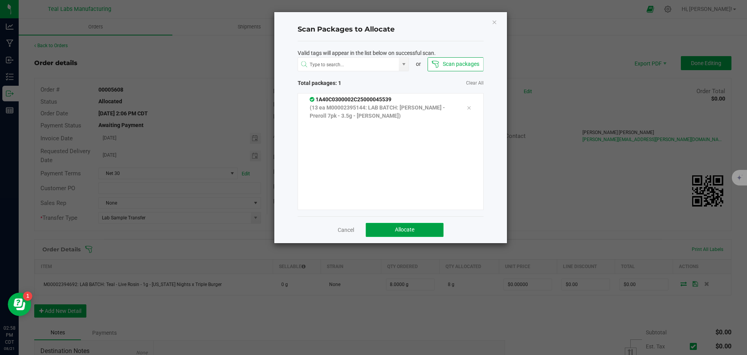
click at [402, 227] on span "Allocate" at bounding box center [404, 229] width 19 height 6
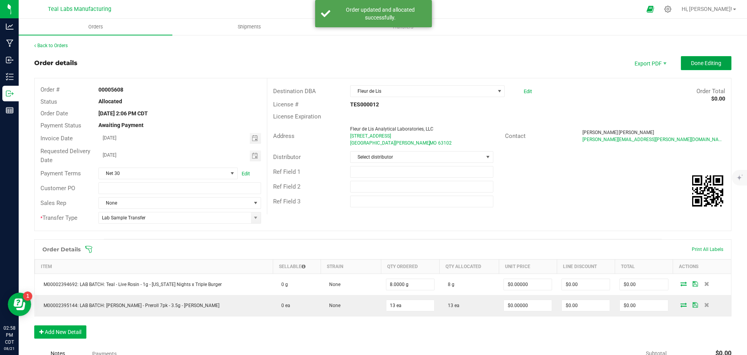
click at [691, 62] on span "Done Editing" at bounding box center [706, 63] width 30 height 6
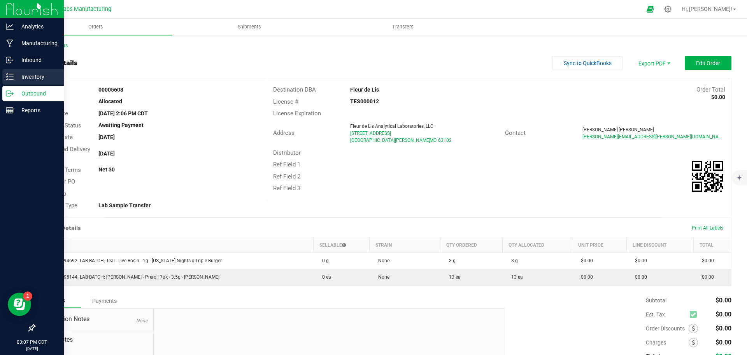
click at [17, 77] on p "Inventory" at bounding box center [37, 76] width 47 height 9
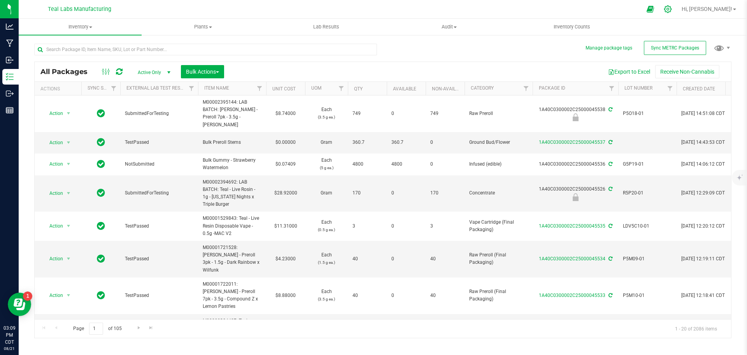
click at [672, 11] on icon at bounding box center [668, 9] width 8 height 8
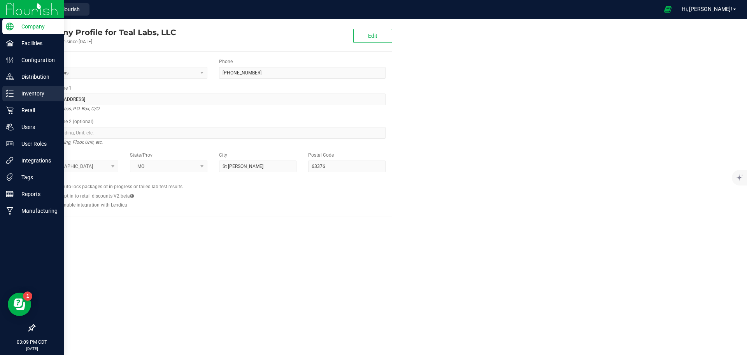
click at [15, 93] on p "Inventory" at bounding box center [37, 93] width 47 height 9
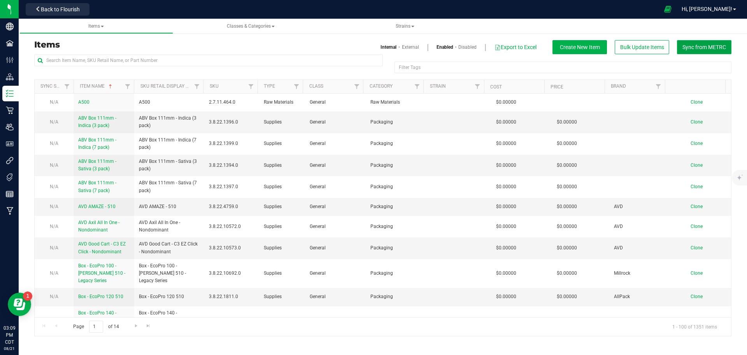
click at [697, 49] on span "Sync from METRC" at bounding box center [705, 47] width 44 height 6
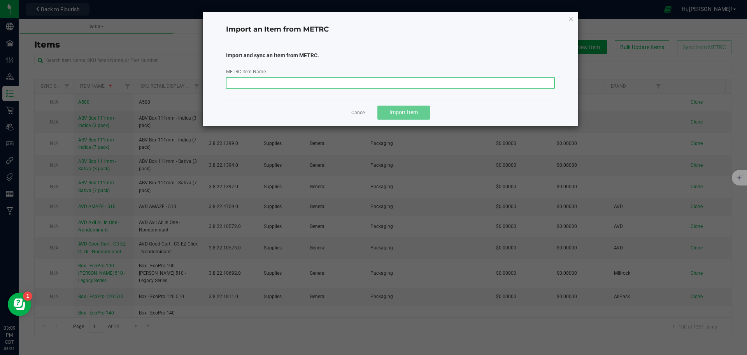
click at [347, 85] on input "METRC Item Name" at bounding box center [390, 83] width 329 height 12
paste input "M00002395229: LAB BATCH: Teal - Live Resin Badder - 1g - [US_STATE] Nights x Ap…"
type input "M00002395229: LAB BATCH: Teal - Live Resin Badder - 1g - [US_STATE] Nights x Ap…"
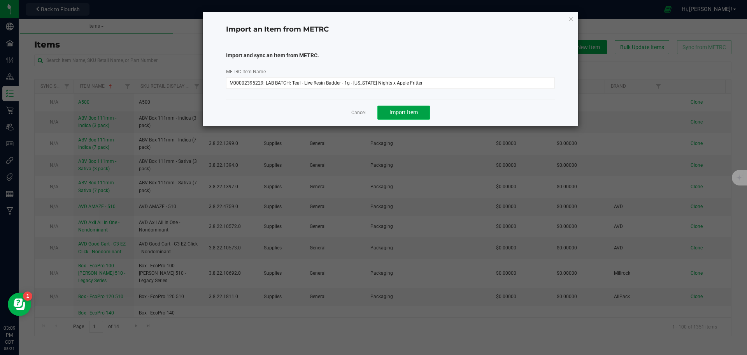
click at [400, 110] on span "Import Item" at bounding box center [404, 112] width 28 height 6
click at [571, 18] on icon "button" at bounding box center [571, 18] width 5 height 9
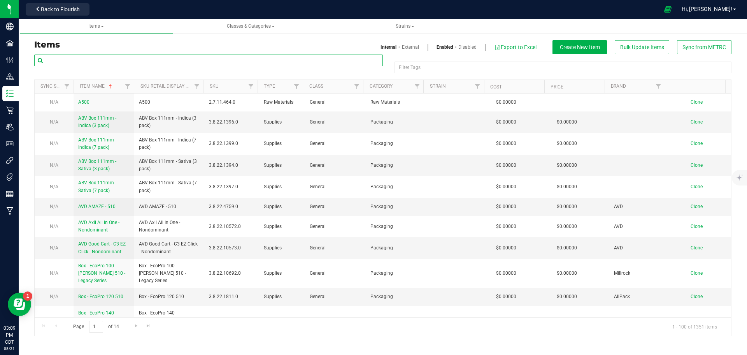
click at [209, 61] on input "text" at bounding box center [208, 60] width 349 height 12
paste input "M00002395229: LAB BATCH: Teal - Live Resin Badder - 1g - [US_STATE] Nights x Ap…"
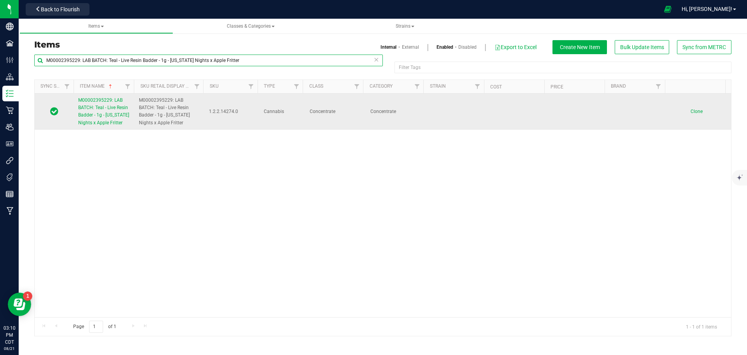
type input "M00002395229: LAB BATCH: Teal - Live Resin Badder - 1g - [US_STATE] Nights x Ap…"
click at [104, 116] on span "M00002395229: LAB BATCH: Teal - Live Resin Badder - 1g - [US_STATE] Nights x Ap…" at bounding box center [103, 111] width 51 height 28
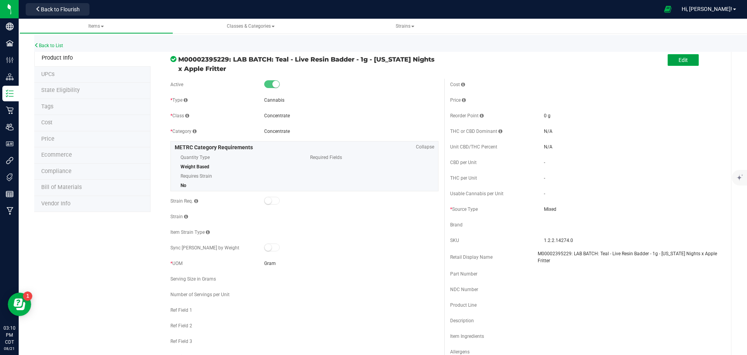
click at [671, 60] on button "Edit" at bounding box center [683, 60] width 31 height 12
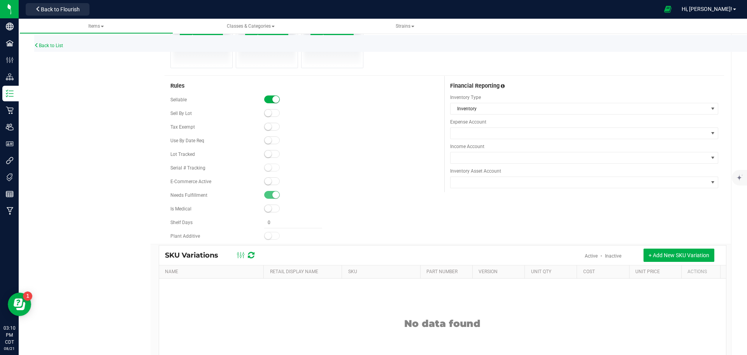
scroll to position [458, 0]
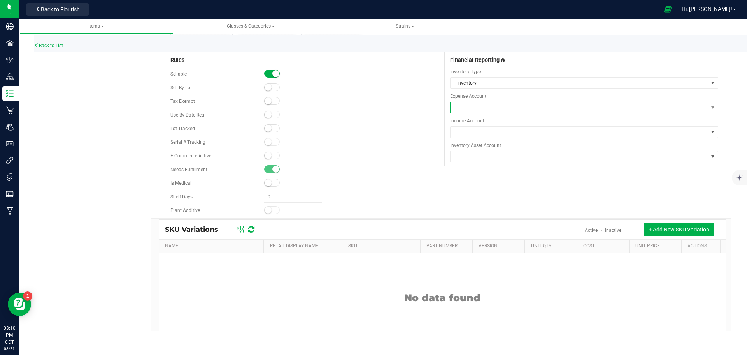
click at [498, 109] on span at bounding box center [580, 107] width 258 height 11
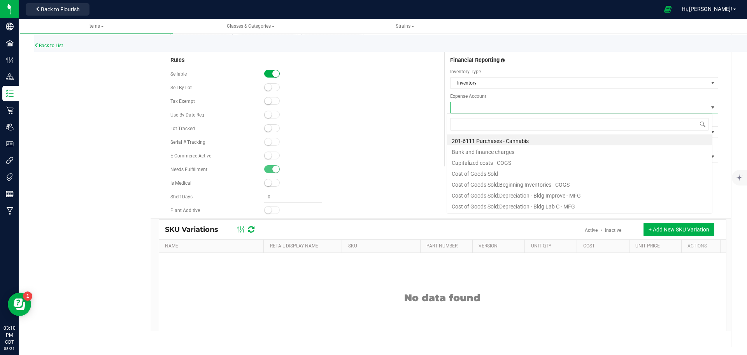
scroll to position [12, 266]
type input "purchases"
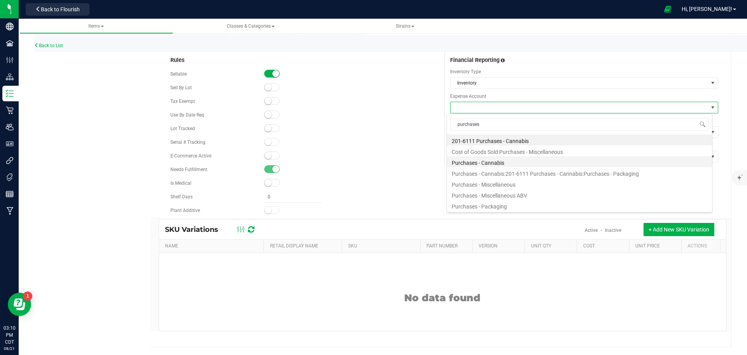
click at [500, 163] on li "Purchases - Cannabis" at bounding box center [579, 161] width 265 height 11
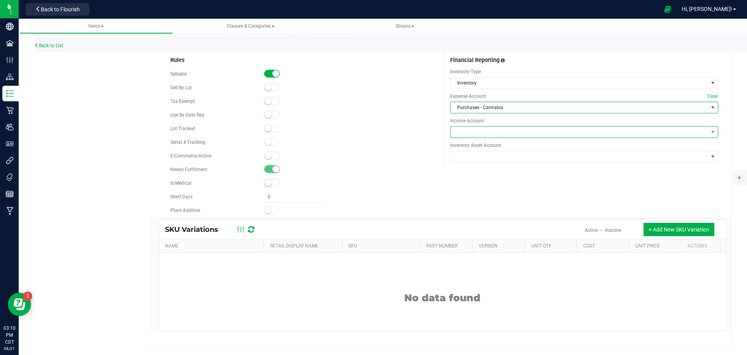
click at [486, 129] on span at bounding box center [580, 131] width 258 height 11
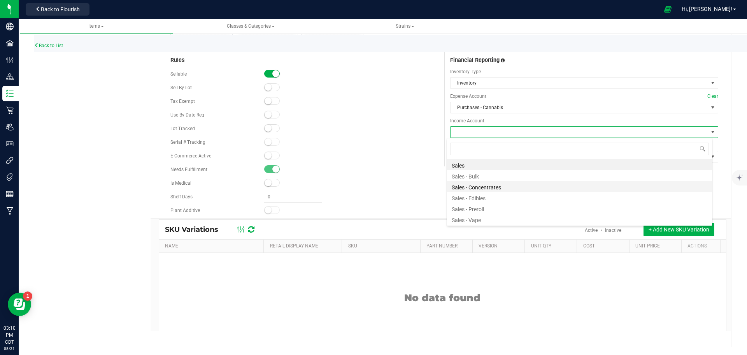
click at [479, 186] on li "Sales - Concentrates" at bounding box center [579, 186] width 265 height 11
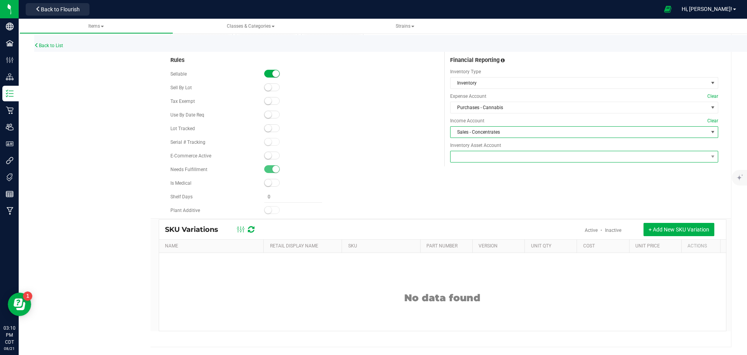
click at [480, 159] on span at bounding box center [580, 156] width 258 height 11
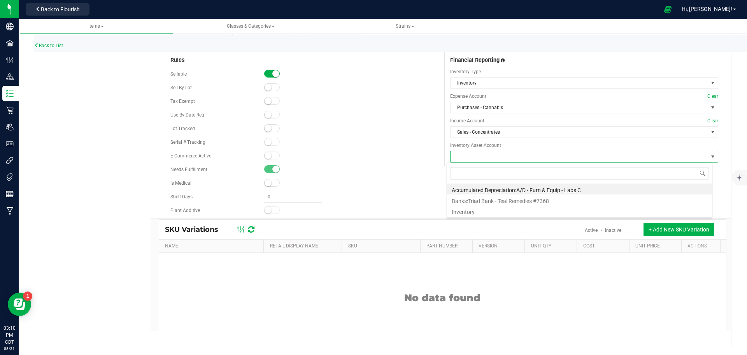
click at [470, 209] on li "Inventory" at bounding box center [579, 210] width 265 height 11
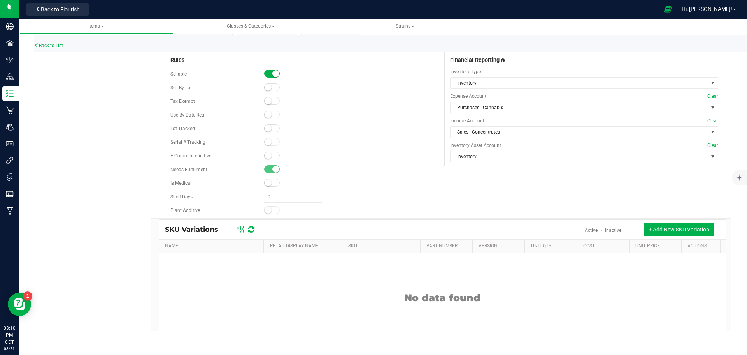
click at [470, 209] on div "Rules Sellable Sell By Lot" at bounding box center [445, 134] width 560 height 168
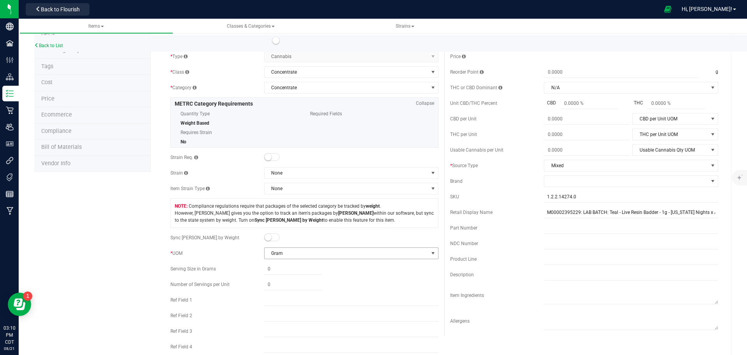
scroll to position [0, 0]
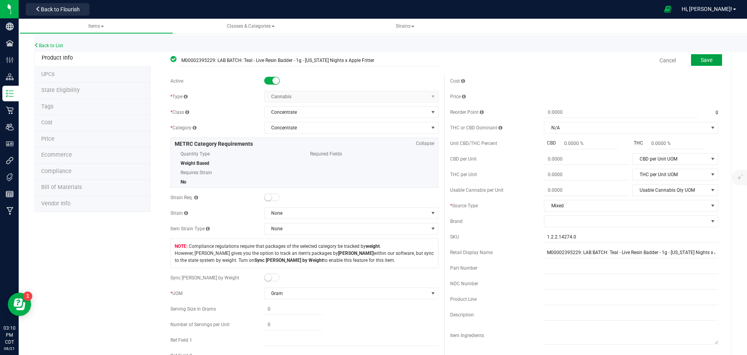
click at [702, 59] on span "Save" at bounding box center [707, 60] width 12 height 6
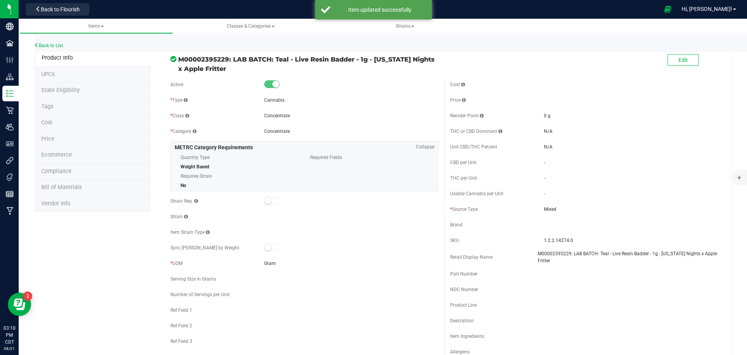
click at [55, 189] on span "Bill of Materials" at bounding box center [61, 187] width 40 height 7
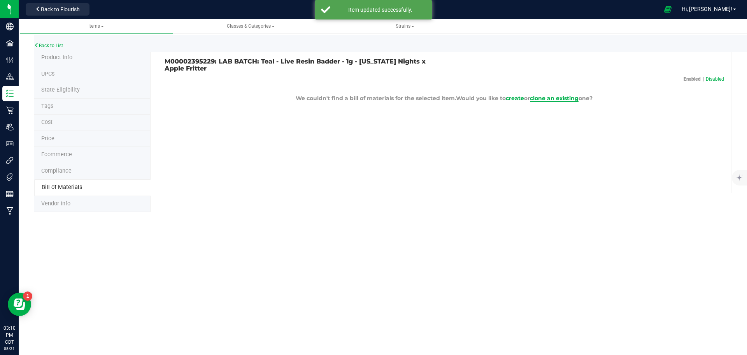
click at [566, 98] on span "clone an existing" at bounding box center [554, 98] width 49 height 7
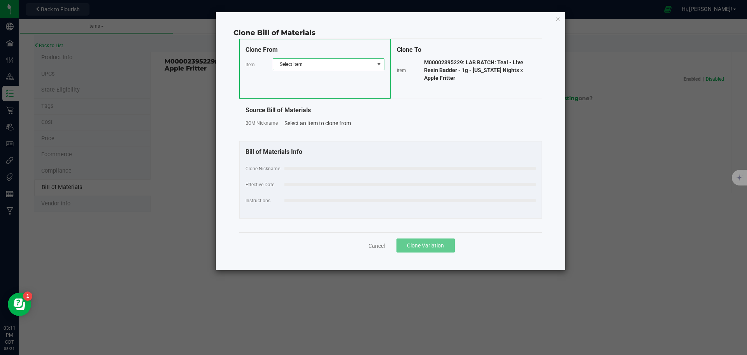
click at [373, 63] on span "Select item" at bounding box center [323, 64] width 101 height 11
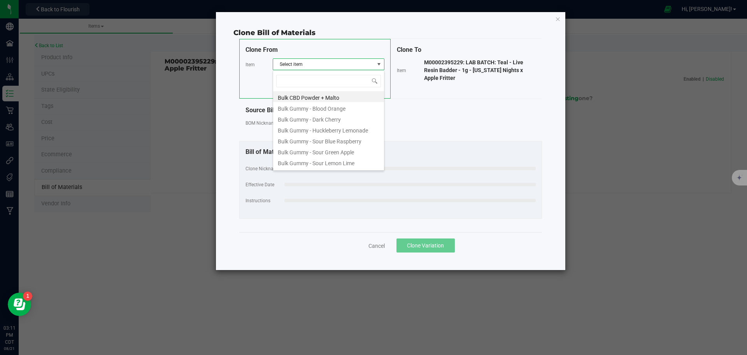
scroll to position [12, 112]
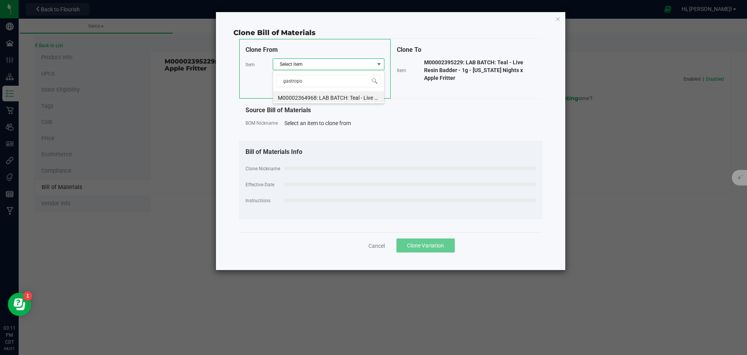
type input "gastropop"
click at [355, 98] on li "M00002364968: LAB BATCH: Teal - Live Resin Badder - 1g - Gastropop x Green Apple" at bounding box center [328, 96] width 111 height 11
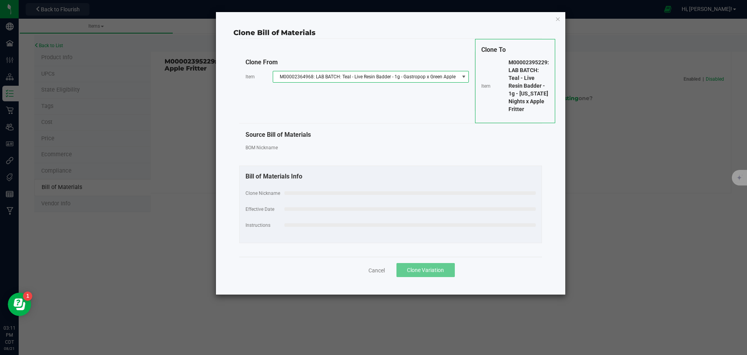
select select "724"
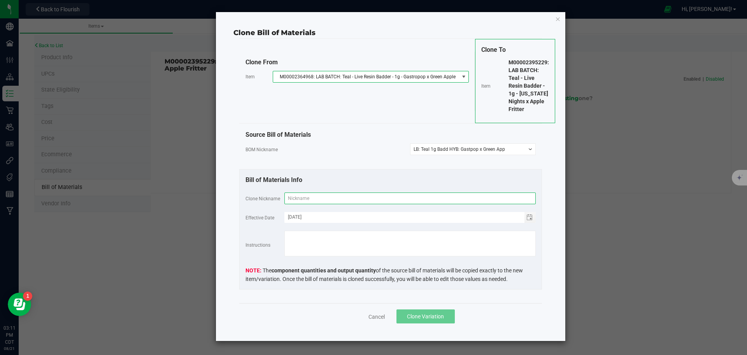
click at [333, 196] on input "text" at bounding box center [409, 198] width 251 height 12
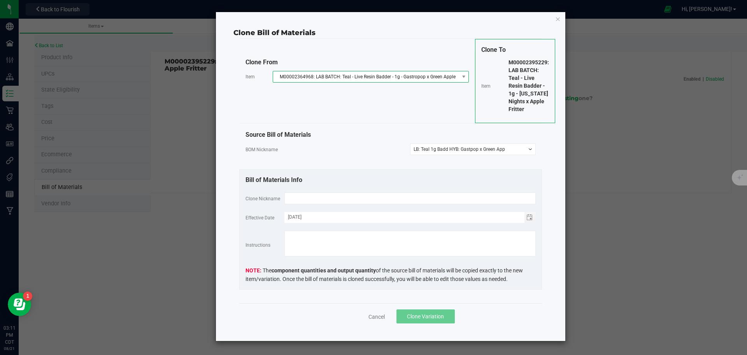
click at [417, 73] on span "M00002364968: LAB BATCH: Teal - Live Resin Badder - 1g - Gastropop x Green Apple" at bounding box center [366, 76] width 186 height 11
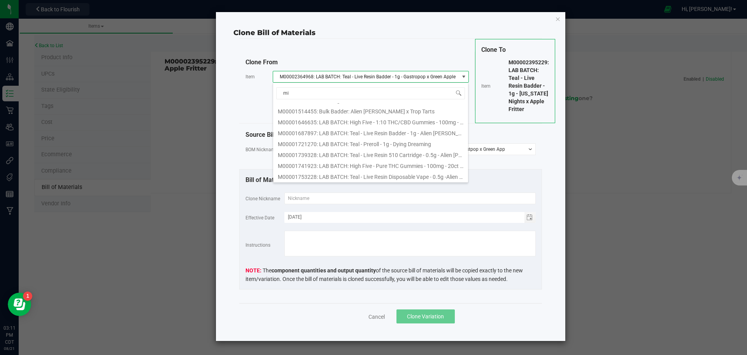
scroll to position [0, 0]
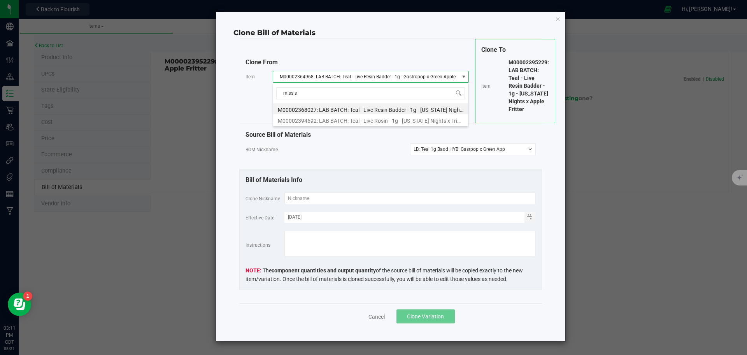
type input "mississ"
click at [402, 108] on li "M00002368027: LAB BATCH: Teal - Live Resin Badder - 1g - [US_STATE] Nights x Wi…" at bounding box center [370, 108] width 195 height 11
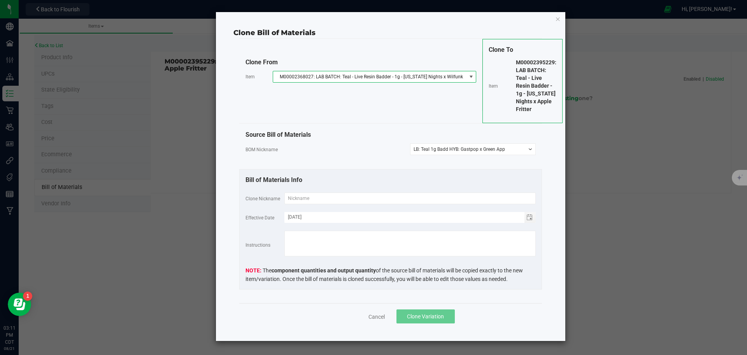
select select
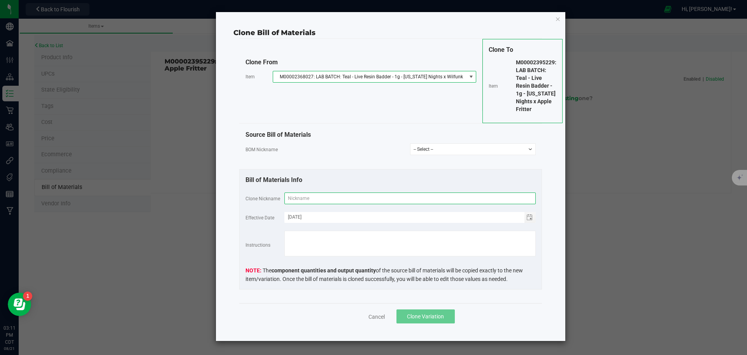
click at [316, 197] on input "text" at bounding box center [409, 198] width 251 height 12
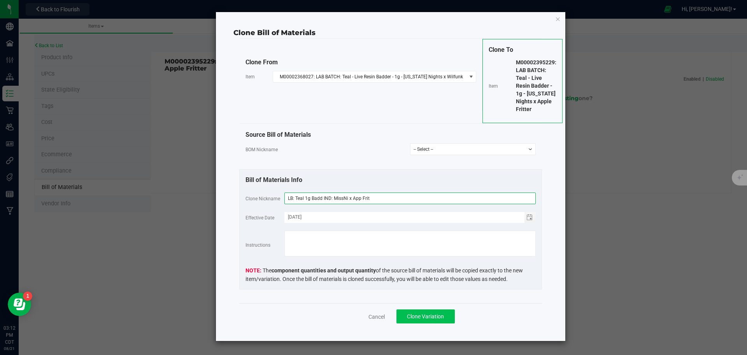
type input "LB: Teal 1g Badd IND: MissNi x App Frit"
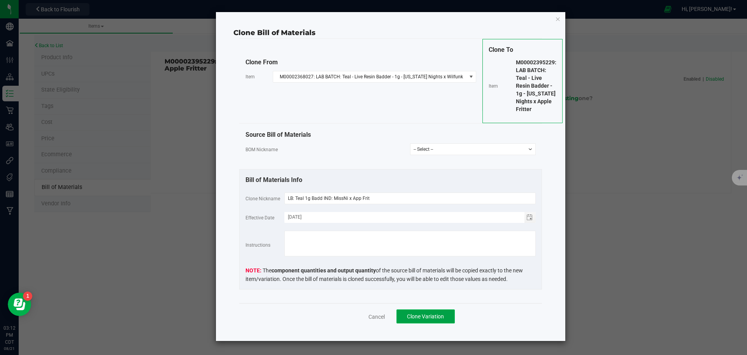
click at [425, 315] on span "Clone Variation" at bounding box center [425, 316] width 37 height 6
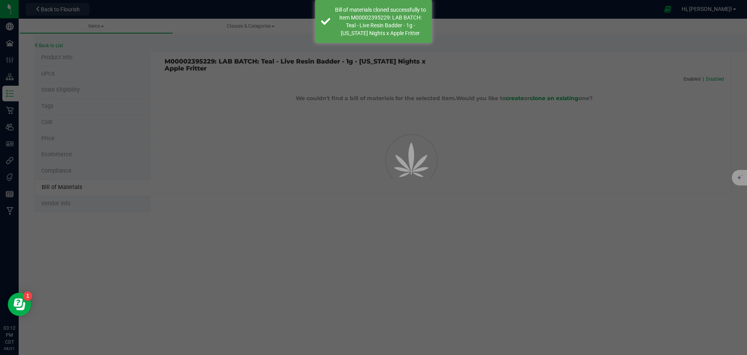
select select "752"
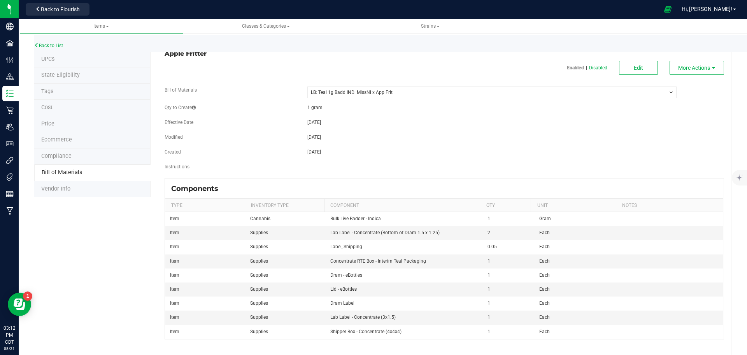
scroll to position [23, 0]
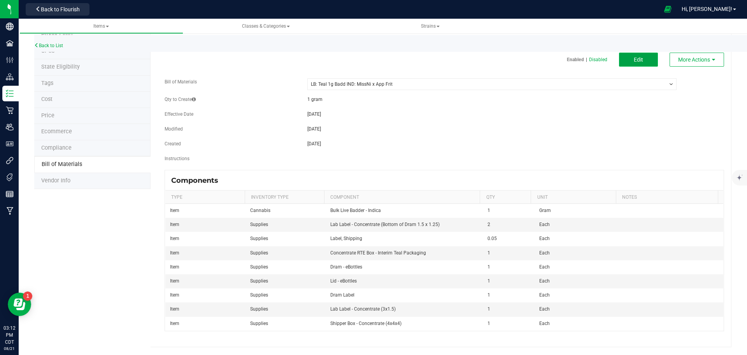
click at [629, 64] on button "Edit" at bounding box center [638, 60] width 39 height 14
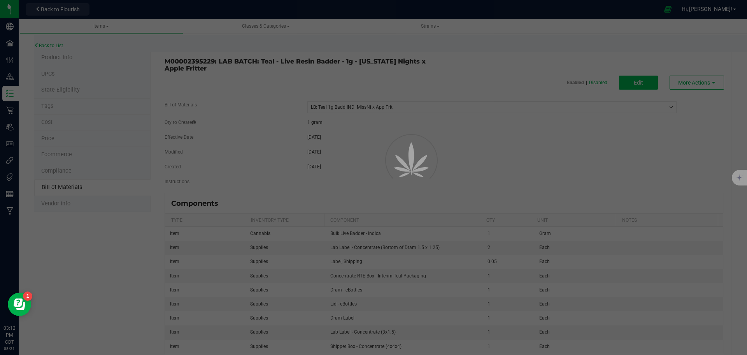
select select "752"
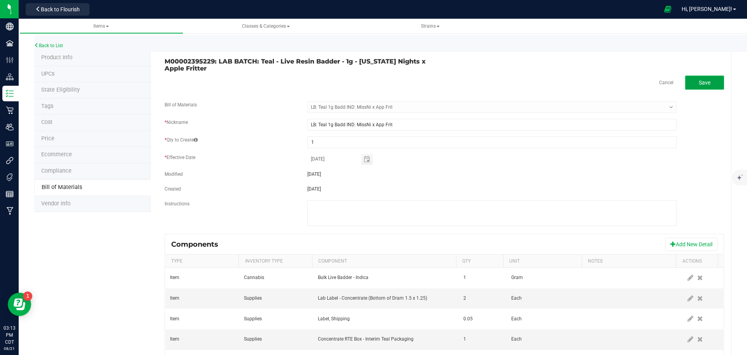
click at [702, 78] on button "Save" at bounding box center [704, 83] width 39 height 14
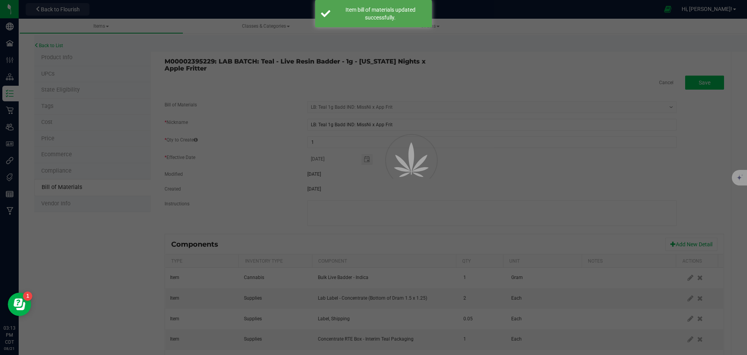
select select "752"
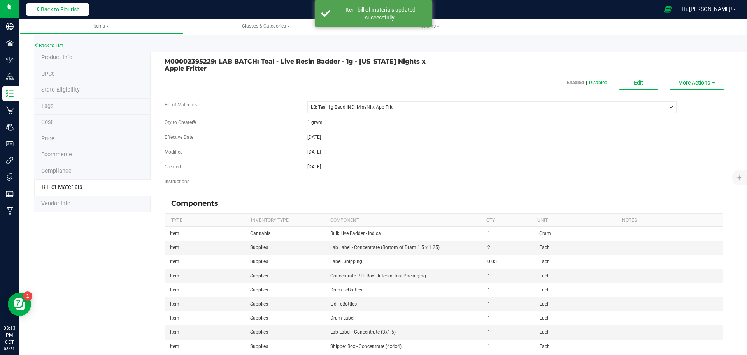
click at [77, 9] on span "Back to Flourish" at bounding box center [60, 9] width 39 height 6
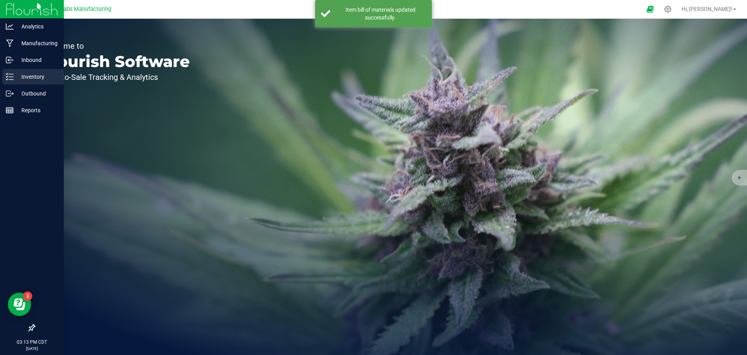
click at [7, 75] on icon at bounding box center [10, 77] width 8 height 8
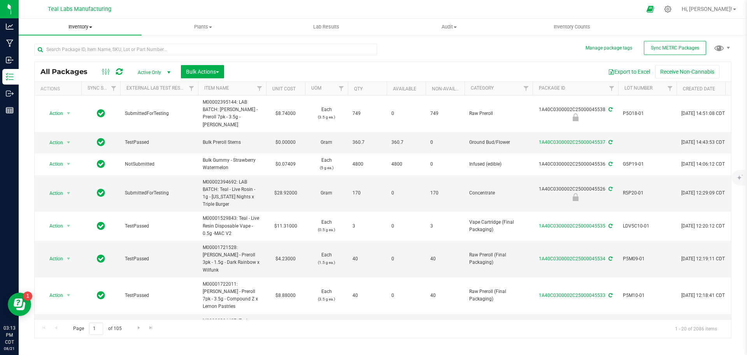
click at [91, 28] on span "Inventory" at bounding box center [80, 26] width 123 height 7
click at [79, 93] on span "From bill of materials" at bounding box center [54, 93] width 70 height 7
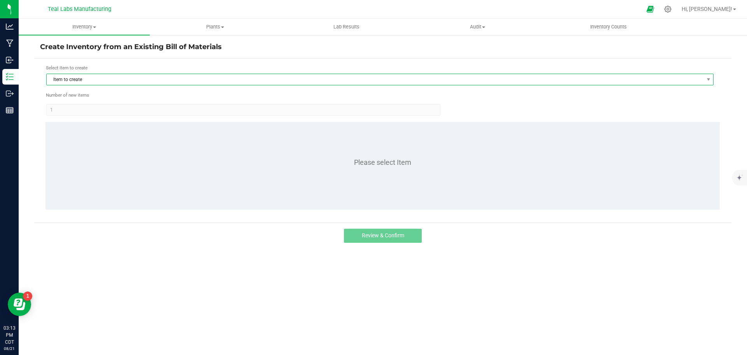
click at [86, 84] on span "Item to create" at bounding box center [375, 79] width 657 height 11
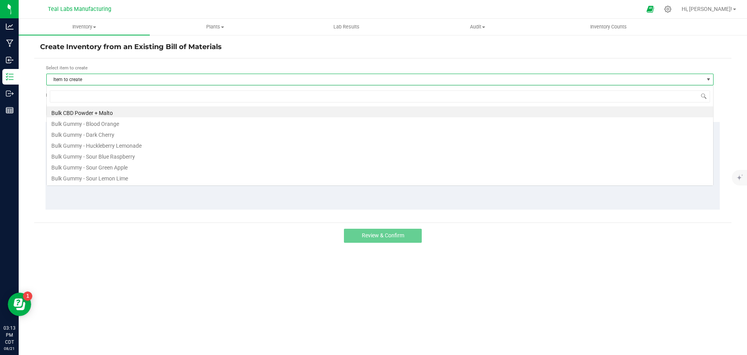
scroll to position [12, 667]
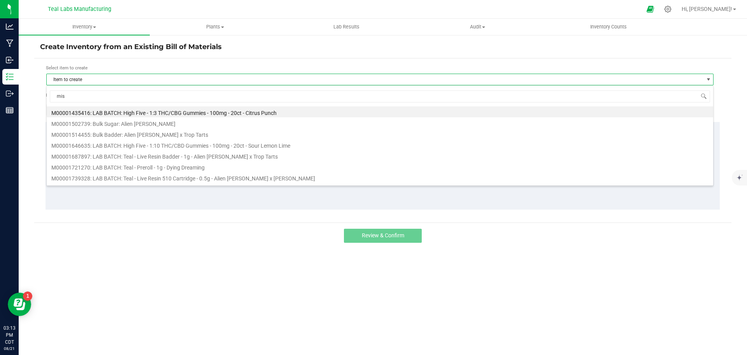
type input "miss"
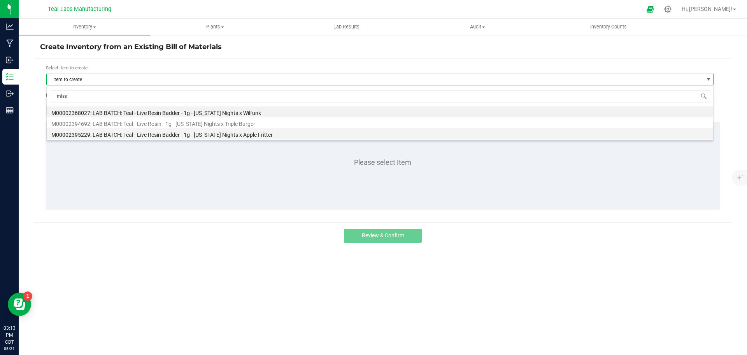
click at [169, 136] on li "M00002395229: LAB BATCH: Teal - Live Resin Badder - 1g - [US_STATE] Nights x Ap…" at bounding box center [380, 133] width 667 height 11
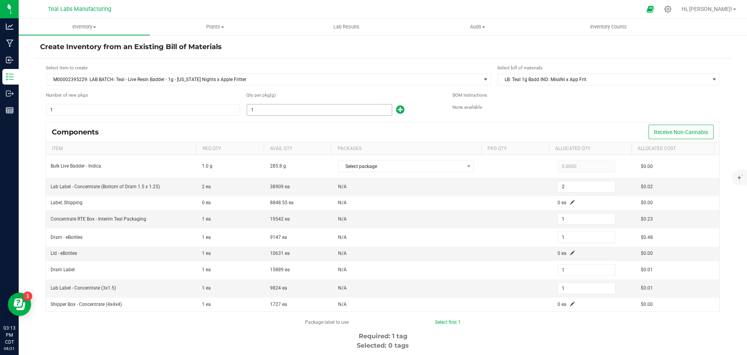
click at [274, 105] on input "1" at bounding box center [319, 109] width 145 height 11
type input "2"
type input "4"
type input "2"
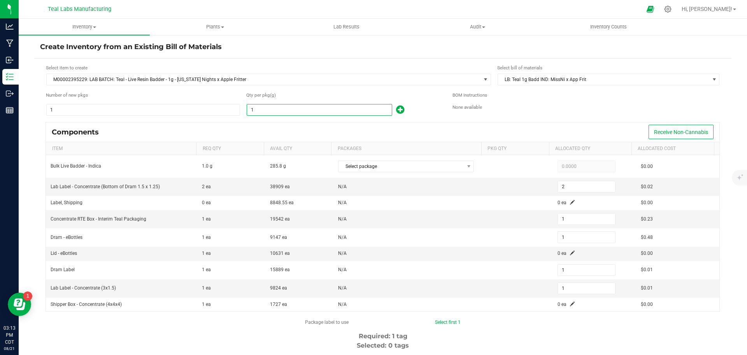
type input "2"
type input "27"
type input "54"
type input "27"
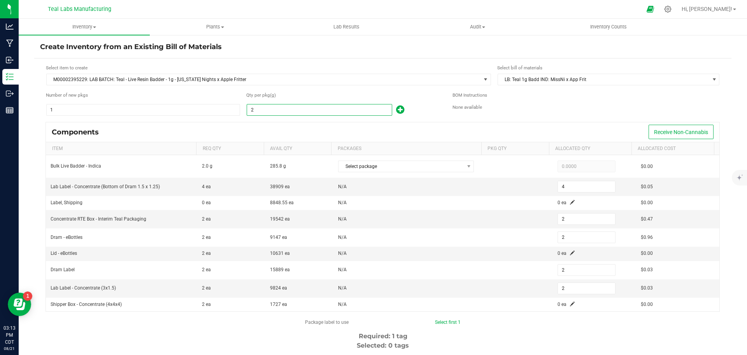
type input "27"
type input "273"
type input "546"
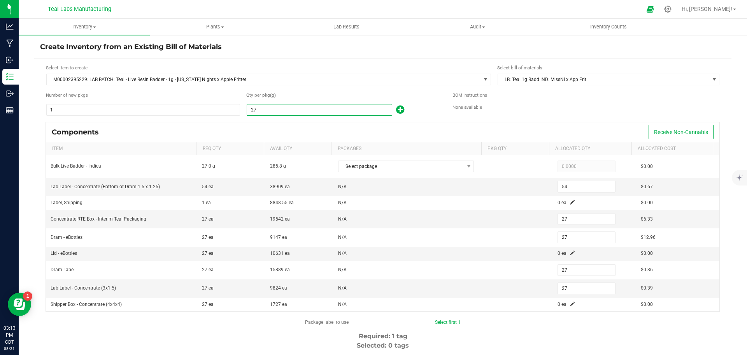
type input "273"
type input "273.0000"
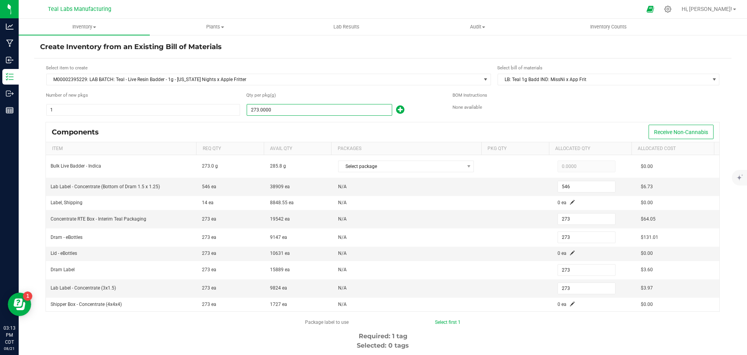
click at [279, 131] on div "Components Receive Non-Cannabis" at bounding box center [383, 131] width 674 height 19
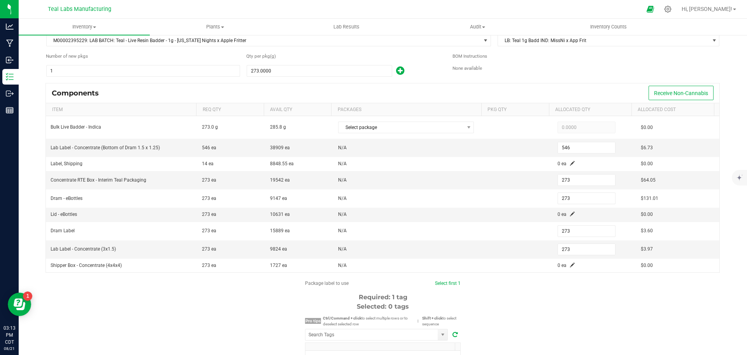
scroll to position [78, 0]
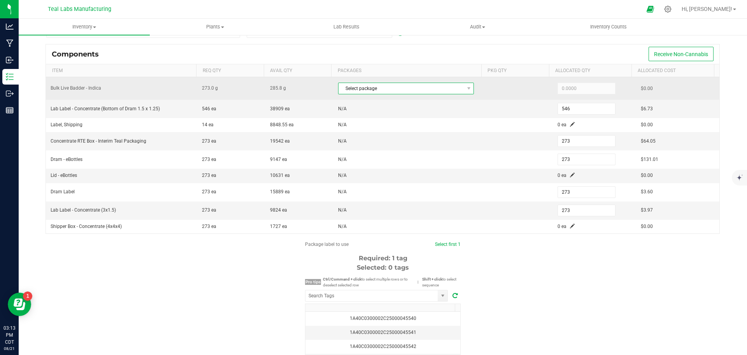
click at [395, 86] on span "Select package" at bounding box center [401, 88] width 125 height 11
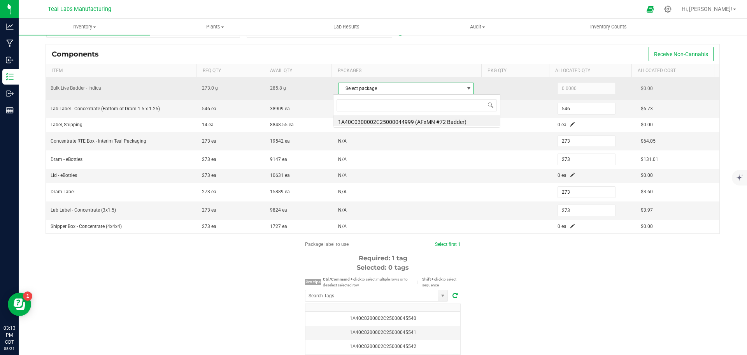
scroll to position [12, 133]
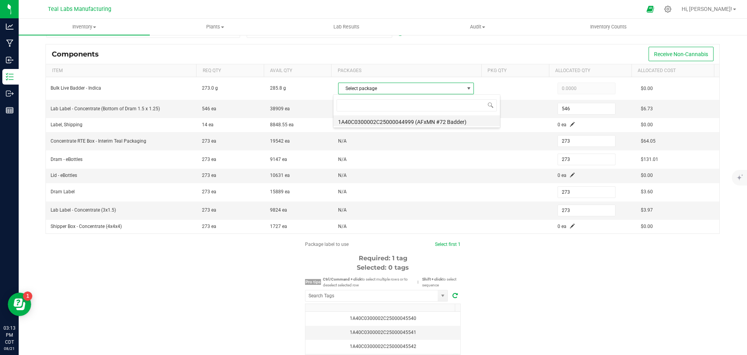
click at [397, 123] on li "1A40C0300002C25000044999 (AFxMN #72 Badder)" at bounding box center [417, 120] width 167 height 11
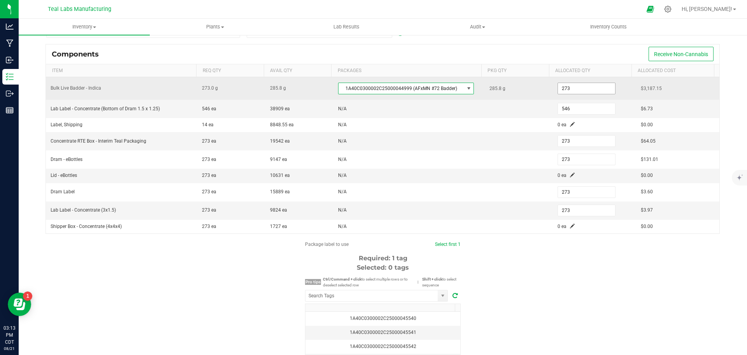
click at [570, 86] on input "273" at bounding box center [586, 88] width 57 height 11
type input "285.8000"
click at [525, 89] on div "285.8 g" at bounding box center [519, 89] width 59 height 16
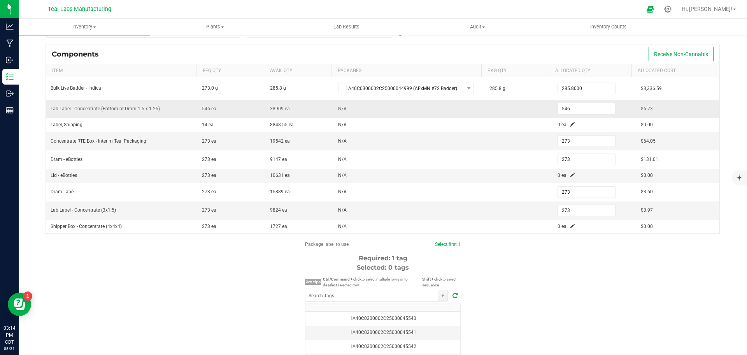
drag, startPoint x: 520, startPoint y: 97, endPoint x: 490, endPoint y: 116, distance: 35.4
click at [490, 116] on td at bounding box center [519, 109] width 68 height 18
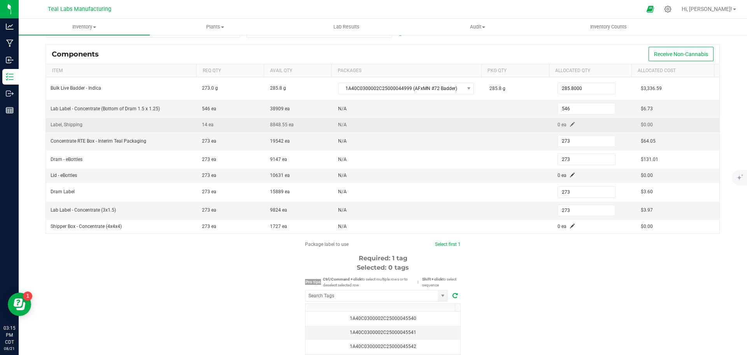
click at [570, 124] on span at bounding box center [572, 124] width 5 height 5
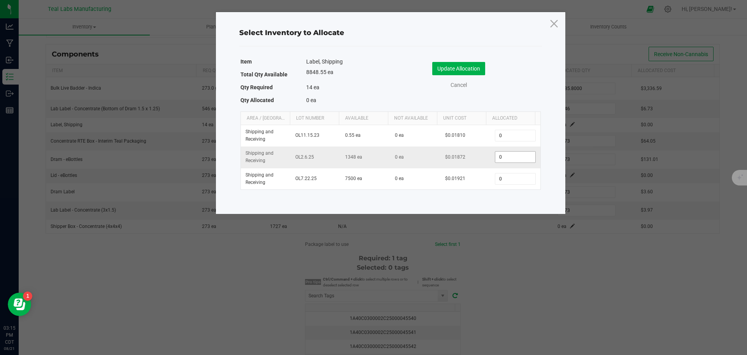
click at [511, 153] on input "0" at bounding box center [515, 156] width 40 height 11
type input "22"
click at [441, 68] on button "Update Allocation" at bounding box center [458, 68] width 53 height 13
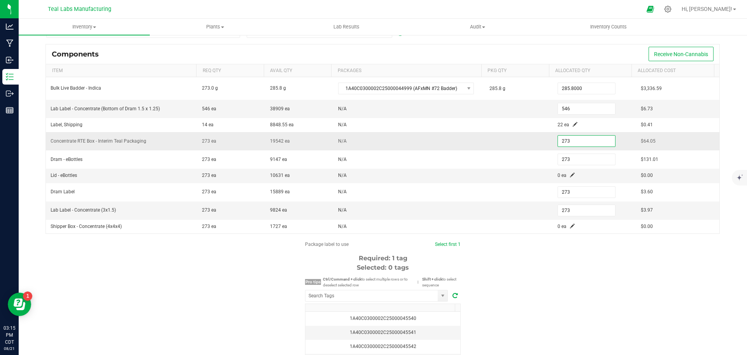
click at [564, 139] on input "273" at bounding box center [586, 140] width 57 height 11
type input "265"
click at [570, 174] on span at bounding box center [572, 174] width 5 height 5
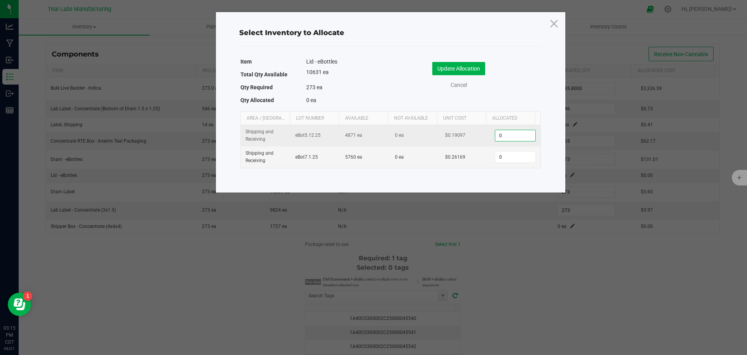
click at [509, 135] on input "0" at bounding box center [515, 135] width 40 height 11
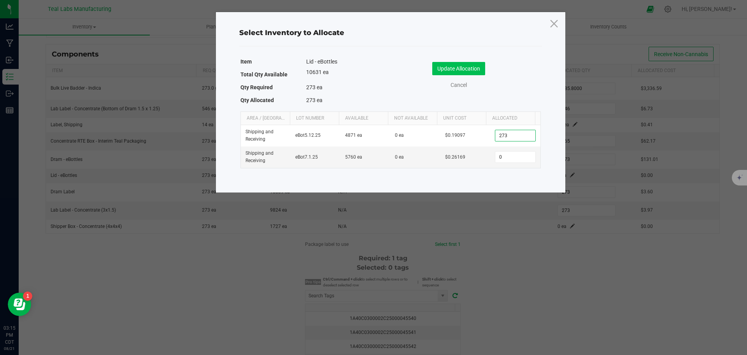
type input "273"
click at [455, 67] on button "Update Allocation" at bounding box center [458, 68] width 53 height 13
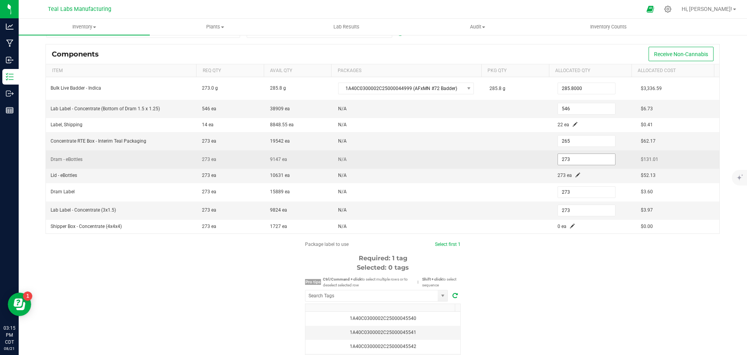
click at [564, 158] on input "273" at bounding box center [586, 159] width 57 height 11
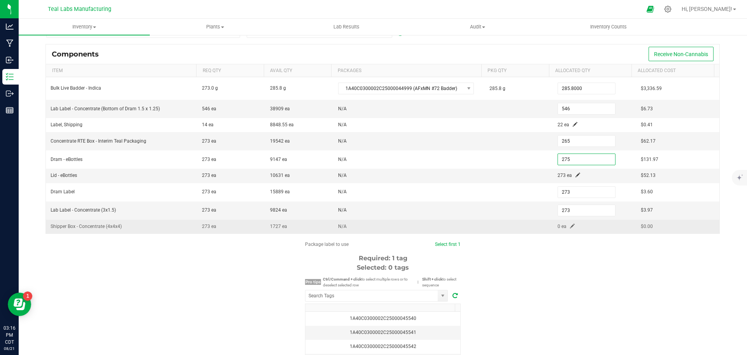
type input "275"
click at [570, 225] on span at bounding box center [572, 225] width 5 height 5
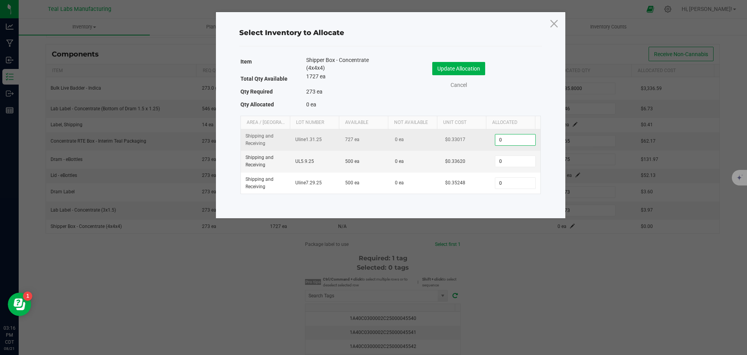
click at [512, 135] on input "0" at bounding box center [515, 139] width 40 height 11
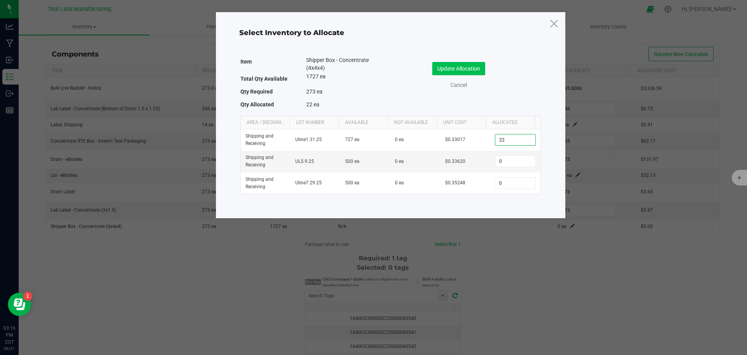
type input "22"
click at [470, 63] on button "Update Allocation" at bounding box center [458, 68] width 53 height 13
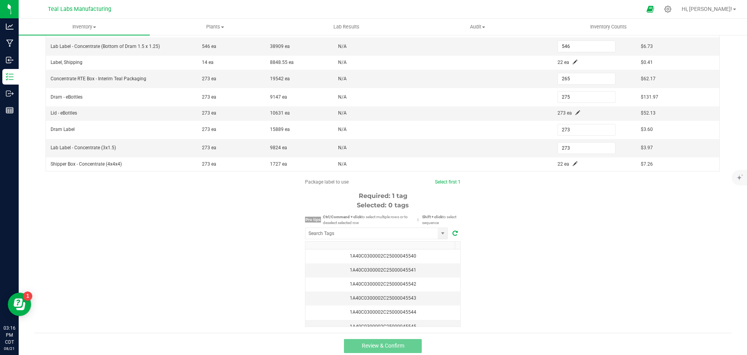
scroll to position [144, 0]
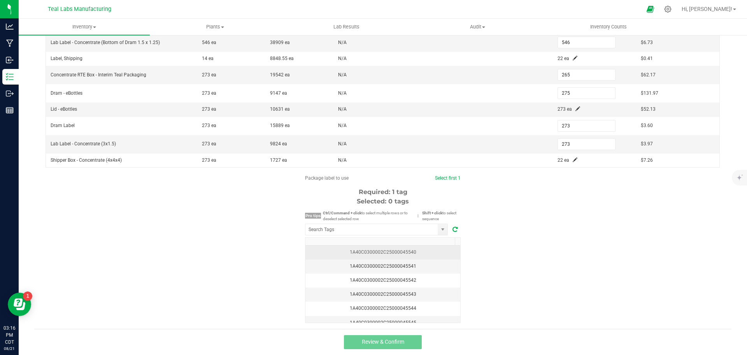
click at [400, 250] on div "1A40C0300002C25000045540" at bounding box center [383, 251] width 146 height 7
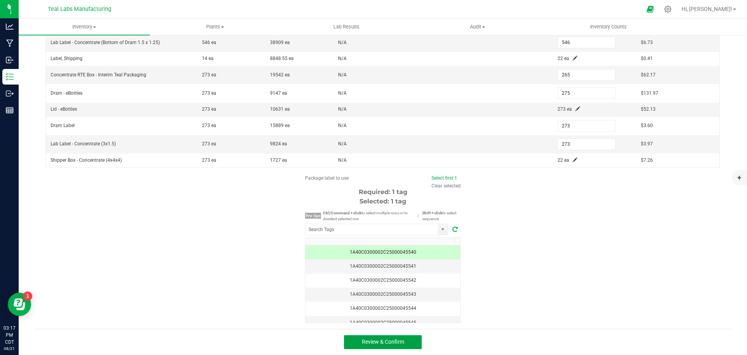
click at [404, 345] on button "Review & Confirm" at bounding box center [383, 342] width 78 height 14
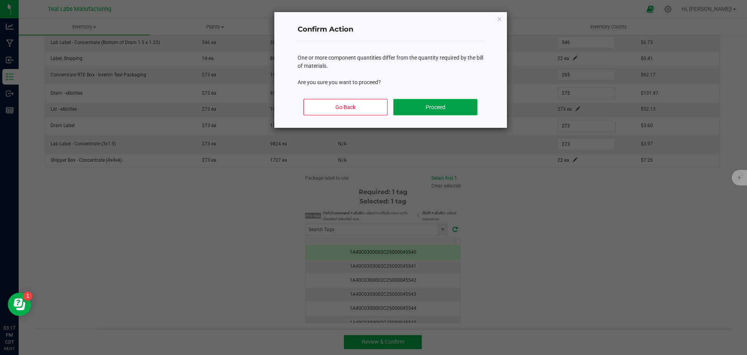
click at [427, 106] on button "Proceed" at bounding box center [435, 107] width 84 height 16
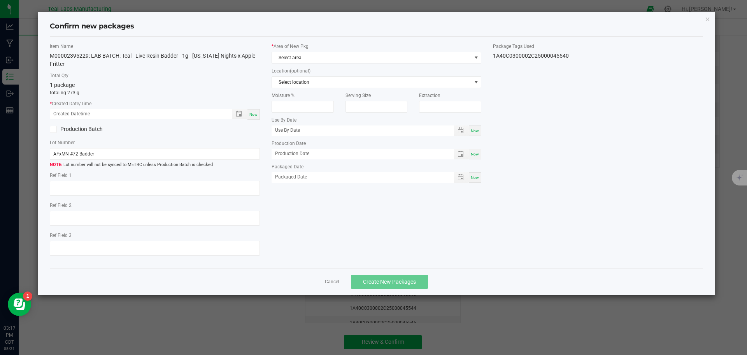
click at [252, 112] on span "Now" at bounding box center [253, 114] width 8 height 4
type input "[DATE] 03:17 PM"
click at [53, 129] on icon at bounding box center [53, 129] width 5 height 0
click at [0, 0] on input "Production Batch" at bounding box center [0, 0] width 0 height 0
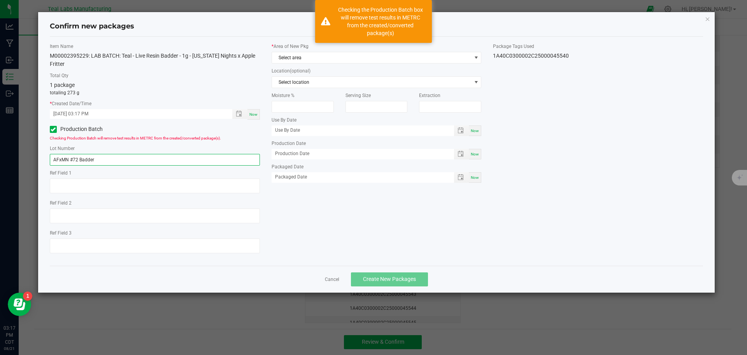
click at [97, 160] on input "AFxMN #72 Badder" at bounding box center [155, 160] width 210 height 12
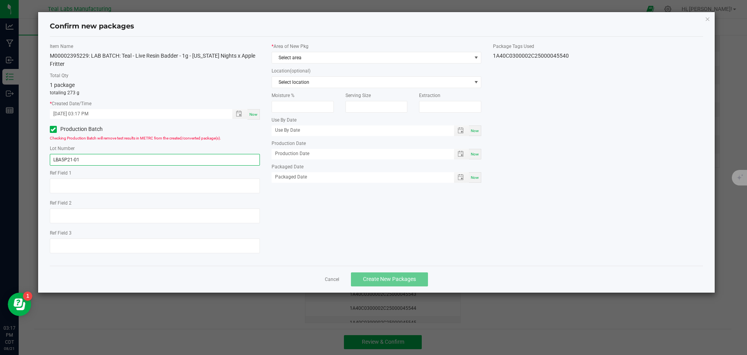
click at [97, 160] on input "LBA5P21-01" at bounding box center [155, 160] width 210 height 12
type input "LBA5P21-01"
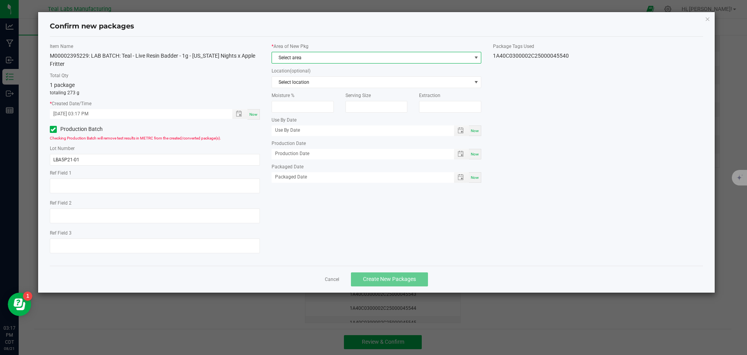
click at [319, 58] on span "Select area" at bounding box center [372, 57] width 200 height 11
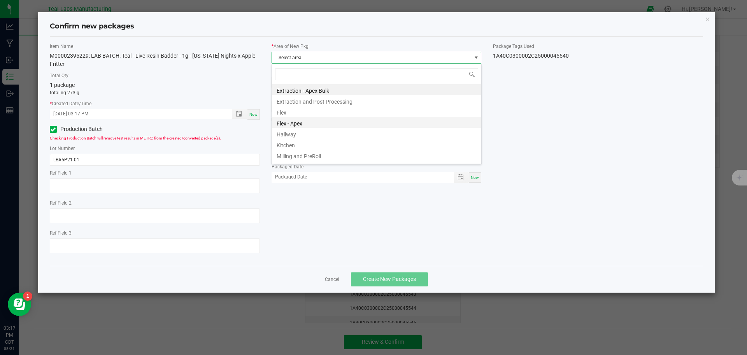
scroll to position [39, 0]
click at [322, 125] on li "Production and Packaging" at bounding box center [376, 126] width 209 height 11
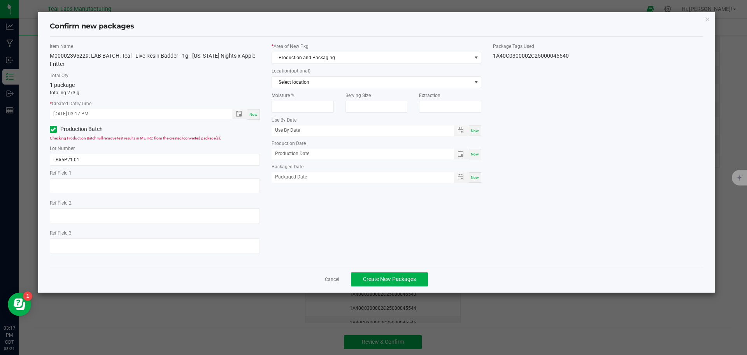
click at [566, 163] on div "Item Name M00002395229: LAB BATCH: Teal - Live Resin Badder - 1g - [US_STATE] N…" at bounding box center [377, 151] width 666 height 216
click at [394, 276] on span "Create New Packages" at bounding box center [389, 279] width 53 height 6
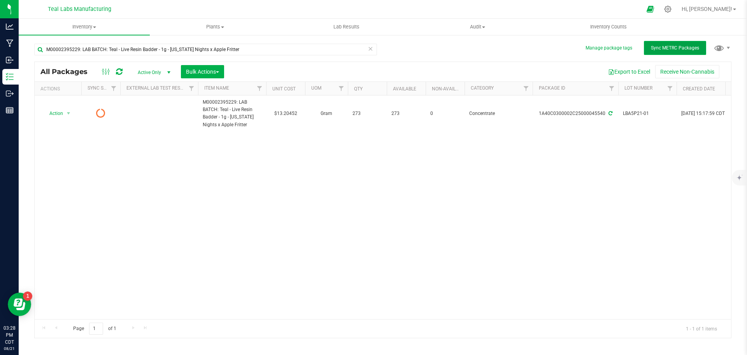
click at [672, 49] on span "Sync METRC Packages" at bounding box center [675, 47] width 48 height 5
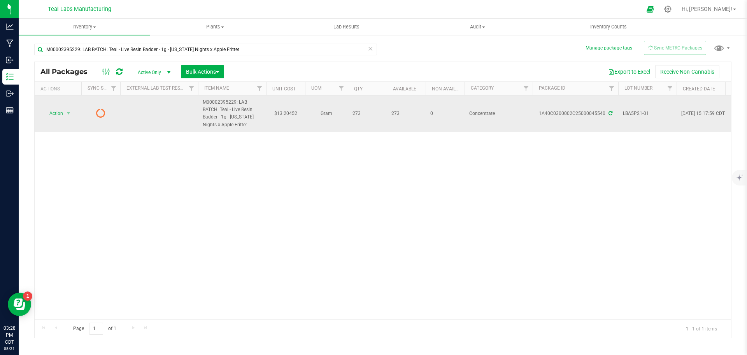
drag, startPoint x: 220, startPoint y: 109, endPoint x: 249, endPoint y: 123, distance: 32.2
click at [249, 123] on span "M00002395229: LAB BATCH: Teal - Live Resin Badder - 1g - [US_STATE] Nights x Ap…" at bounding box center [232, 113] width 59 height 30
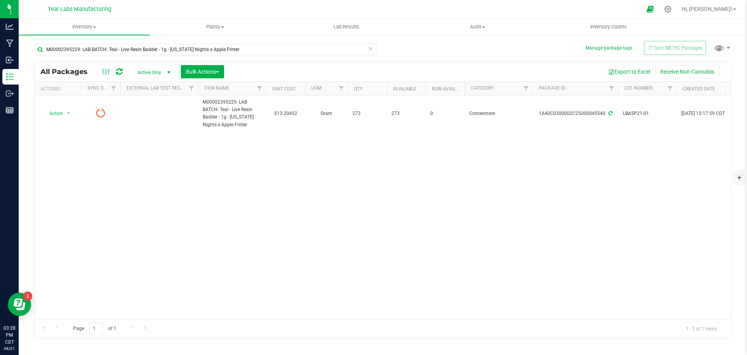
copy span "Teal - Live Resin Badder - 1g - [US_STATE] Nights x Apple Fritter"
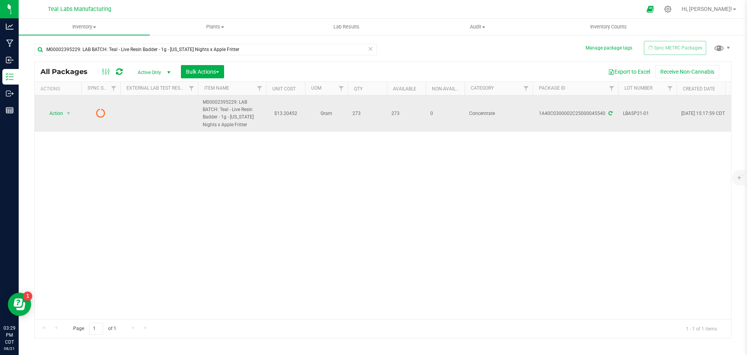
click at [639, 113] on span "LBA5P21-01" at bounding box center [647, 113] width 49 height 7
click at [639, 113] on input "LBA5P21-01" at bounding box center [646, 113] width 56 height 12
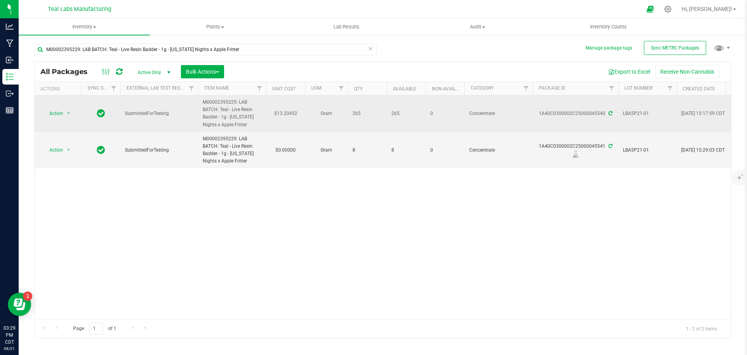
click at [630, 111] on span "LBA5P21-01" at bounding box center [647, 113] width 49 height 7
click at [630, 111] on input "LBA5P21-01" at bounding box center [646, 113] width 56 height 12
click at [66, 112] on span "select" at bounding box center [68, 113] width 6 height 6
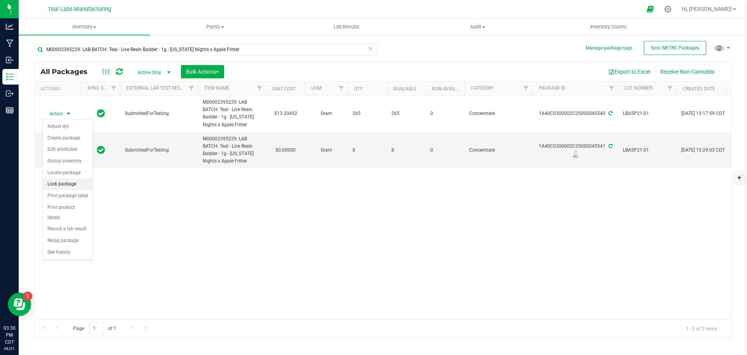
click at [60, 185] on li "Lock package" at bounding box center [68, 184] width 50 height 12
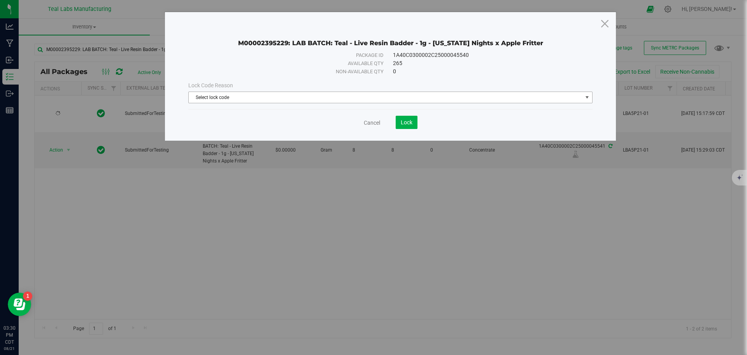
click at [295, 91] on div "Lock Code Reason Select lock code Select lock code Newly Received Quarantine Lo…" at bounding box center [391, 92] width 416 height 22
click at [295, 92] on span "Select lock code" at bounding box center [386, 97] width 394 height 11
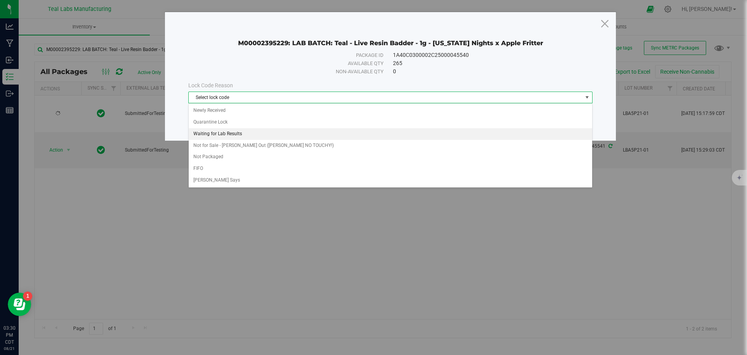
drag, startPoint x: 223, startPoint y: 133, endPoint x: 251, endPoint y: 133, distance: 28.4
click at [223, 133] on li "Waiting for Lab Results" at bounding box center [391, 134] width 404 height 12
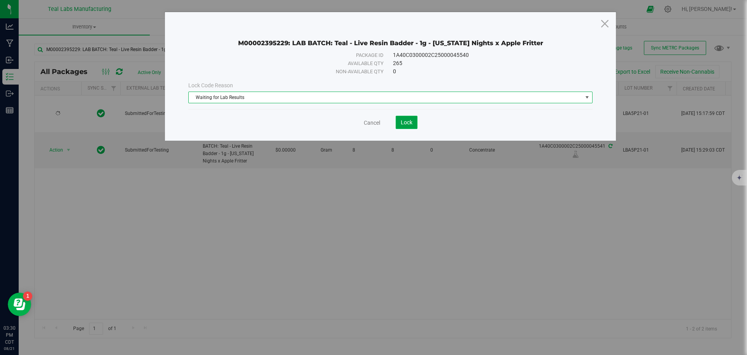
click at [409, 123] on span "Lock" at bounding box center [407, 122] width 12 height 6
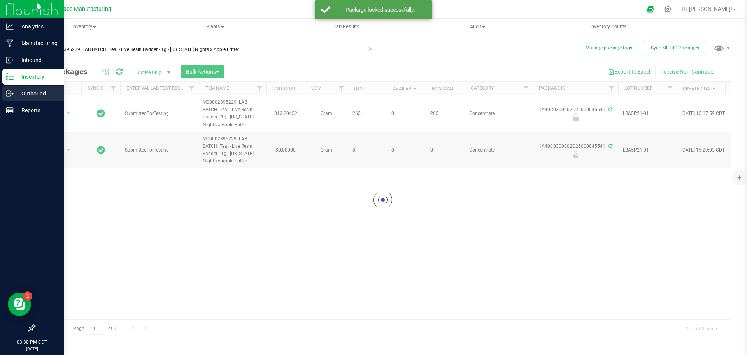
click at [11, 91] on icon at bounding box center [10, 94] width 8 height 8
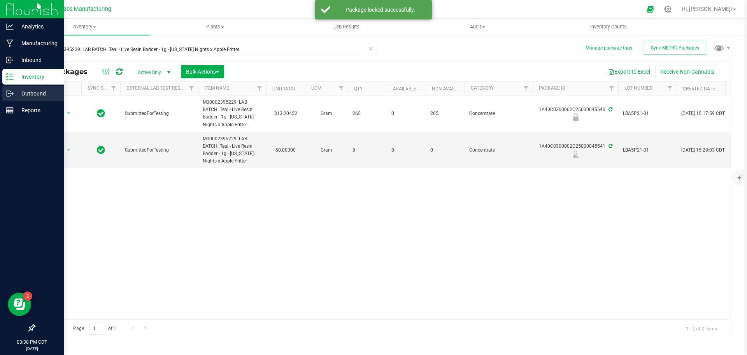
click at [33, 94] on p "Outbound" at bounding box center [37, 93] width 47 height 9
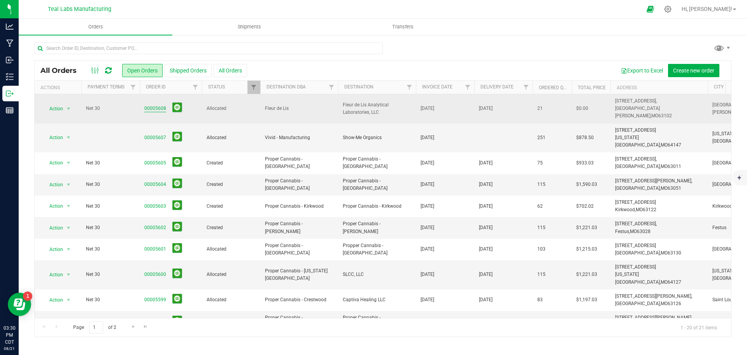
click at [158, 106] on link "00005608" at bounding box center [155, 108] width 22 height 7
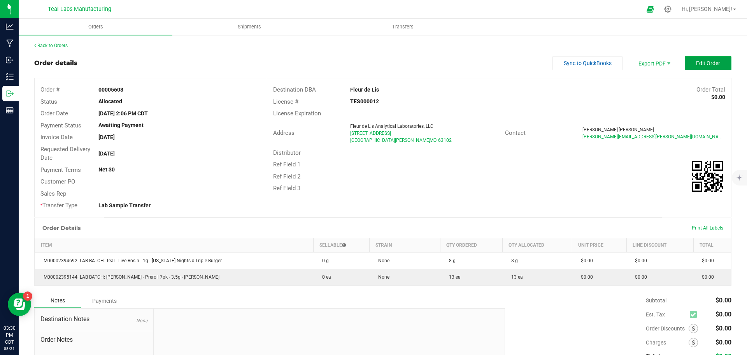
click at [704, 60] on span "Edit Order" at bounding box center [708, 63] width 24 height 6
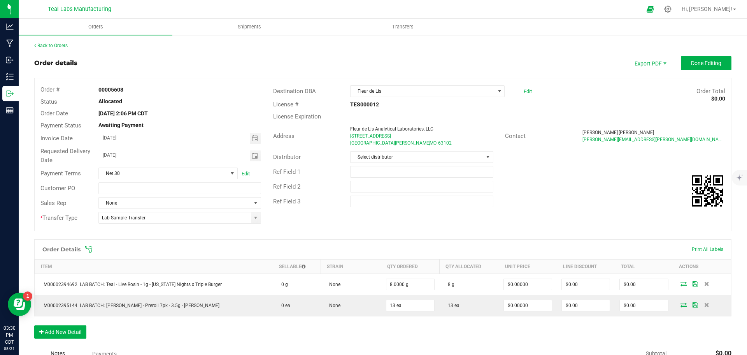
click at [89, 246] on icon at bounding box center [88, 249] width 7 height 7
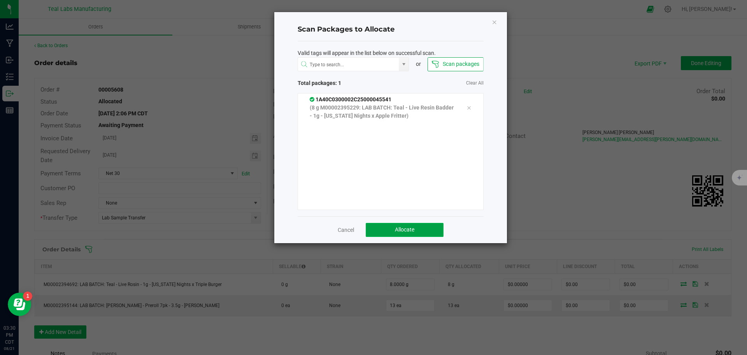
click at [413, 230] on span "Allocate" at bounding box center [404, 229] width 19 height 6
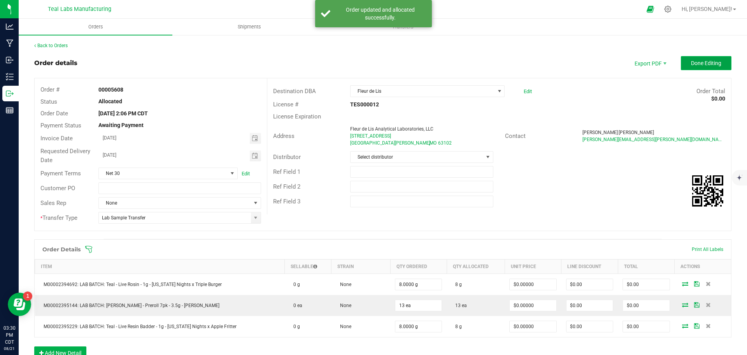
click at [700, 62] on span "Done Editing" at bounding box center [706, 63] width 30 height 6
